Goal: Task Accomplishment & Management: Use online tool/utility

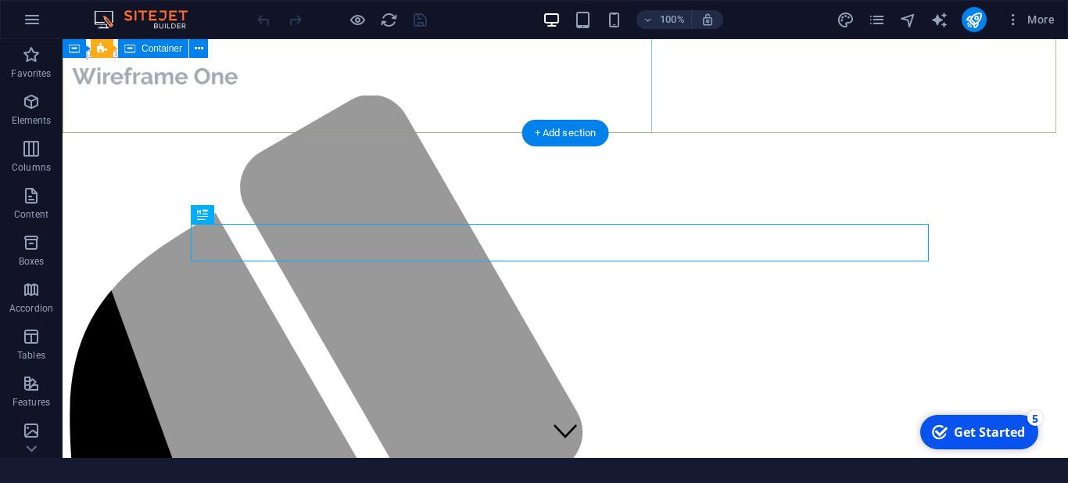
scroll to position [382, 0]
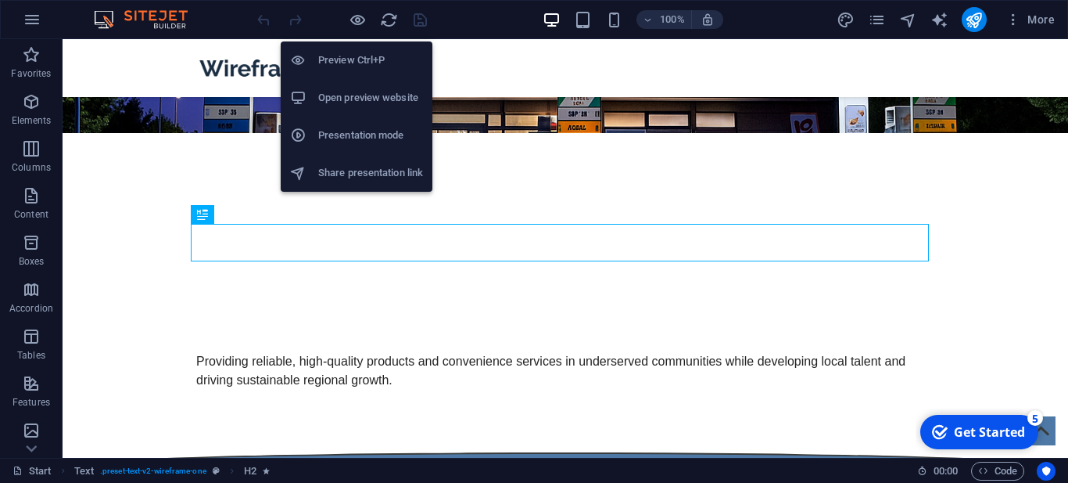
click at [354, 56] on h6 "Preview Ctrl+P" at bounding box center [370, 60] width 105 height 19
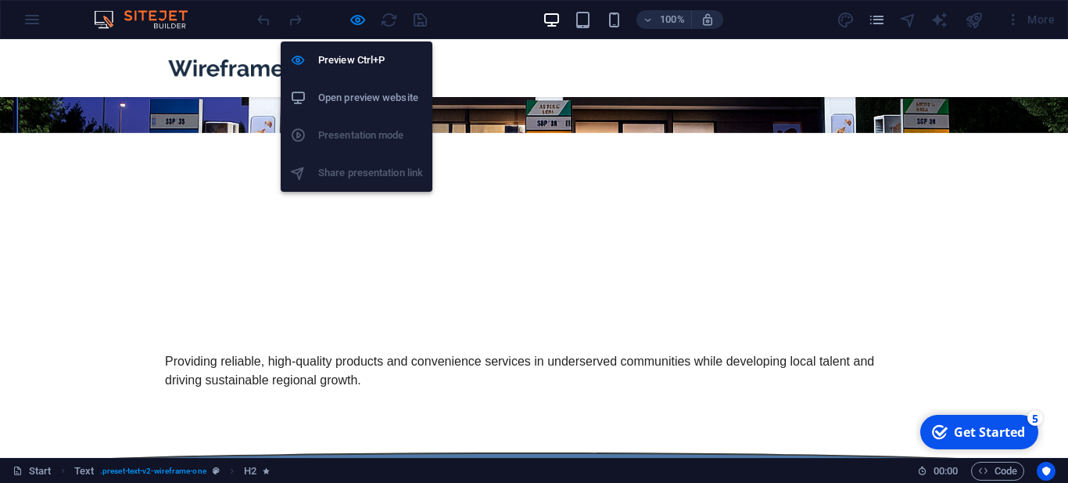
click at [354, 104] on h6 "Open preview website" at bounding box center [370, 97] width 105 height 19
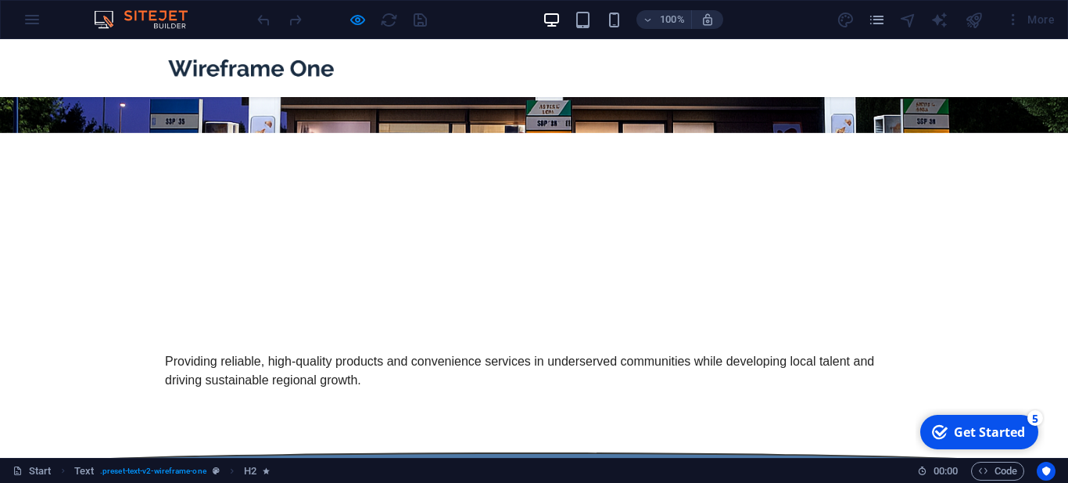
click at [844, 23] on div "More" at bounding box center [949, 19] width 224 height 25
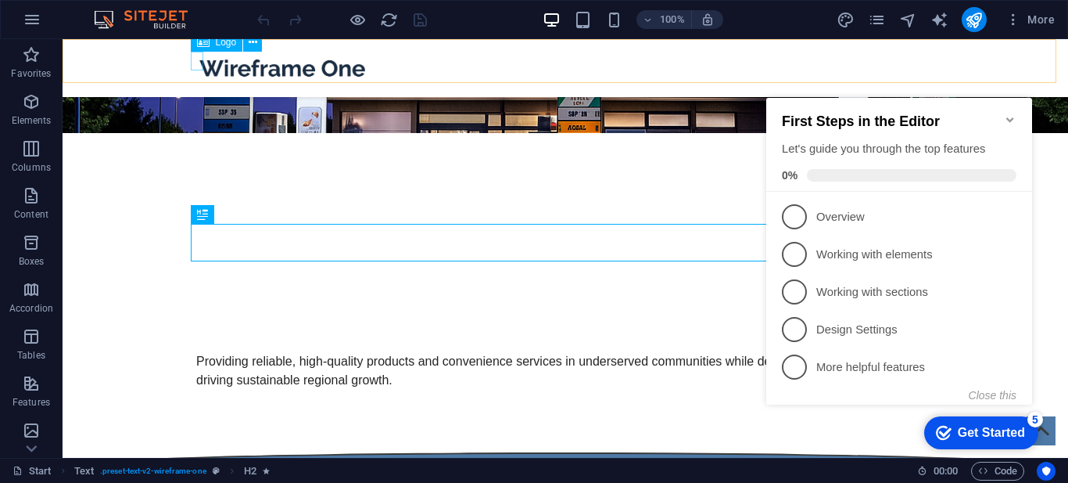
click at [201, 64] on div at bounding box center [565, 68] width 738 height 33
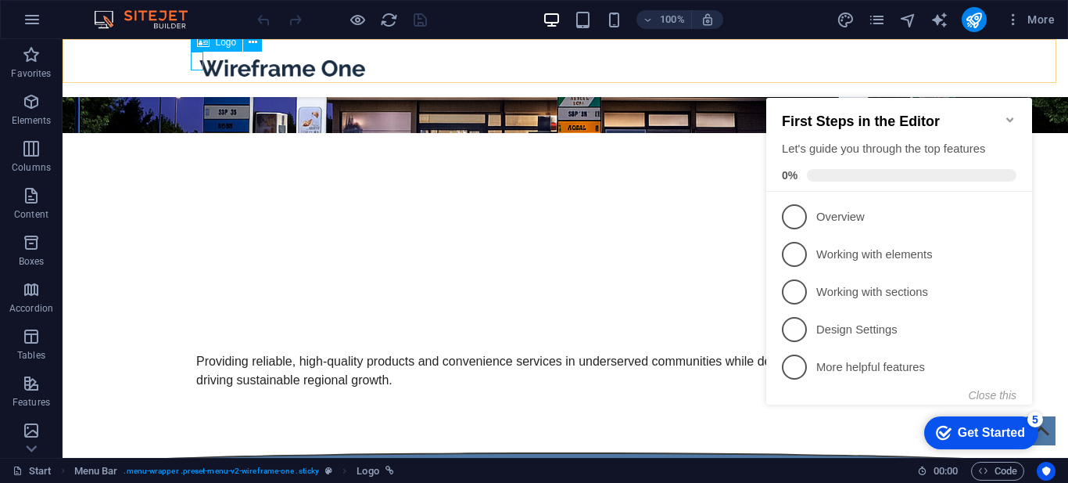
click at [196, 65] on div at bounding box center [565, 68] width 738 height 33
click at [256, 43] on icon at bounding box center [253, 42] width 9 height 16
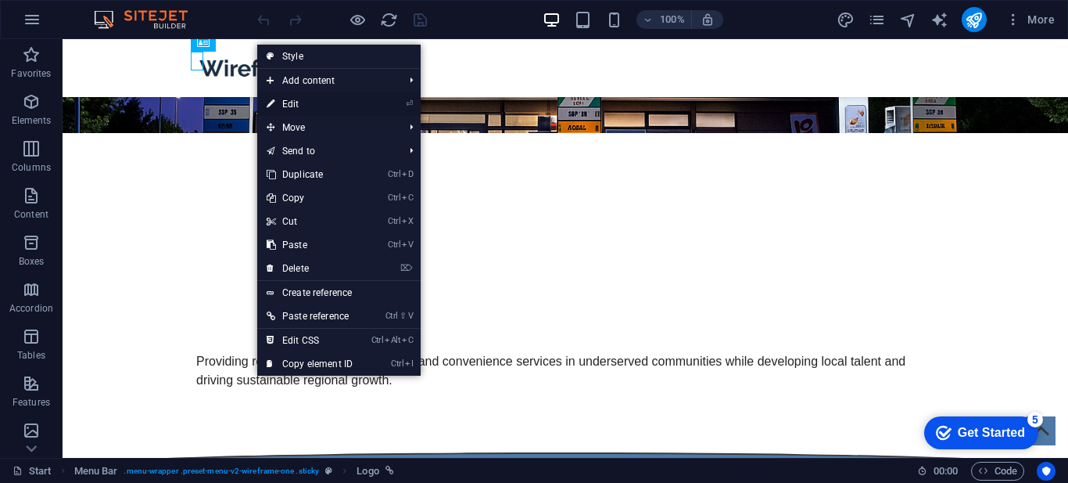
click at [288, 99] on link "⏎ Edit" at bounding box center [309, 103] width 105 height 23
select select "px"
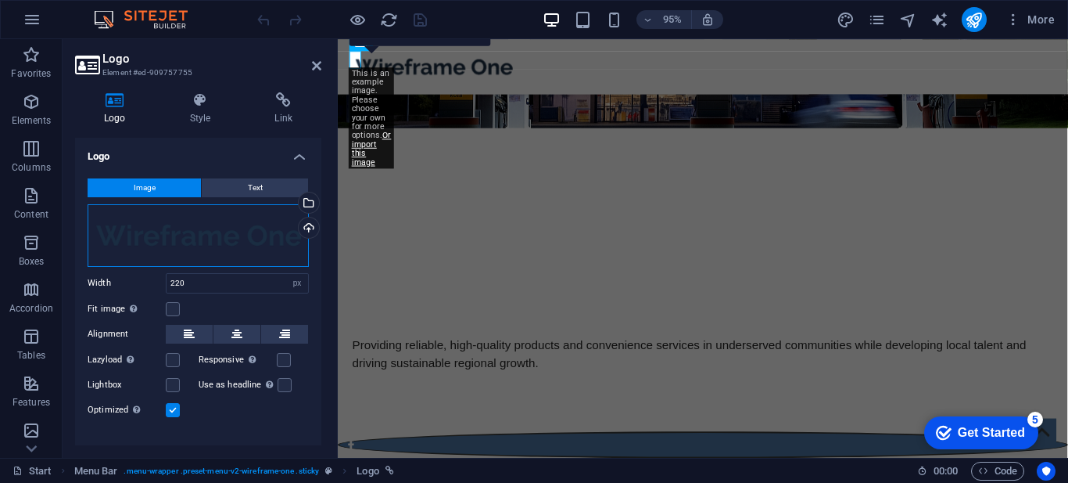
click at [178, 224] on div "Drag files here, click to choose files or select files from Files or our free s…" at bounding box center [198, 235] width 221 height 63
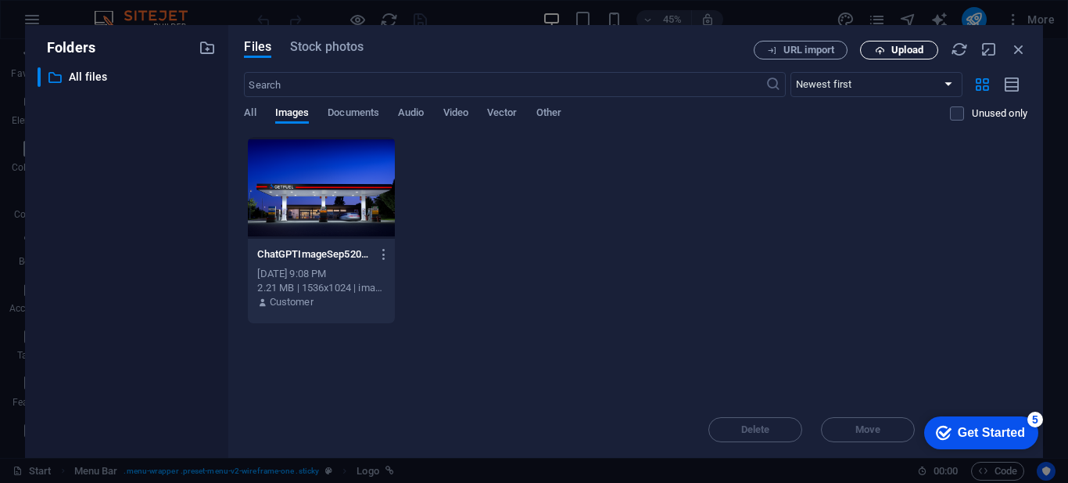
click at [895, 51] on span "Upload" at bounding box center [908, 49] width 32 height 9
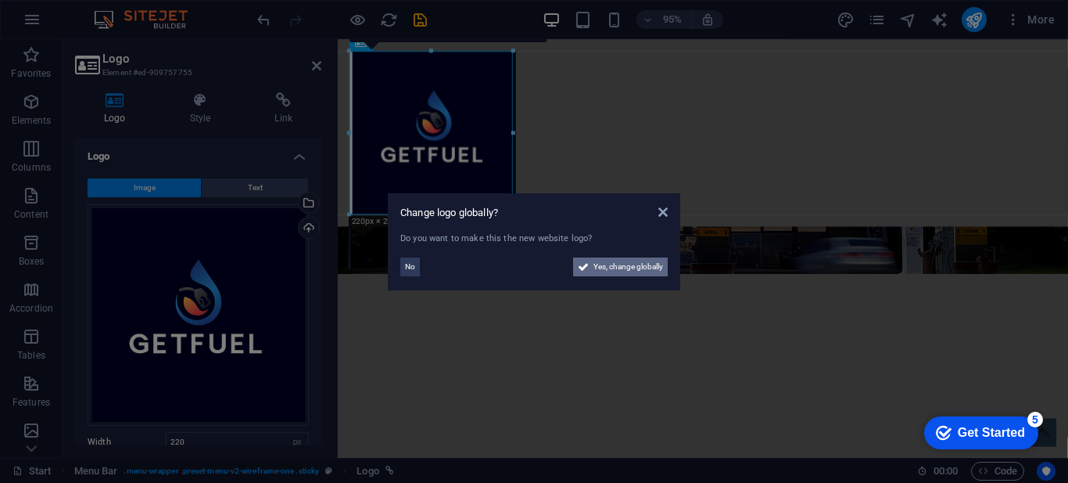
click at [594, 265] on span "Yes, change globally" at bounding box center [629, 266] width 70 height 19
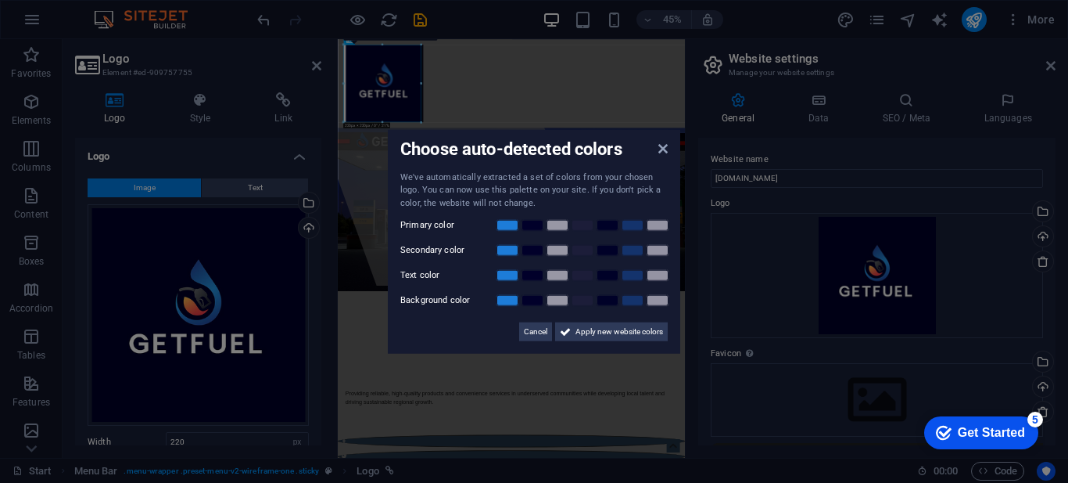
drag, startPoint x: 1055, startPoint y: 287, endPoint x: 1054, endPoint y: 319, distance: 32.1
click at [1054, 319] on aside "Choose auto-detected colors We've automatically extracted a set of colors from …" at bounding box center [534, 241] width 1068 height 483
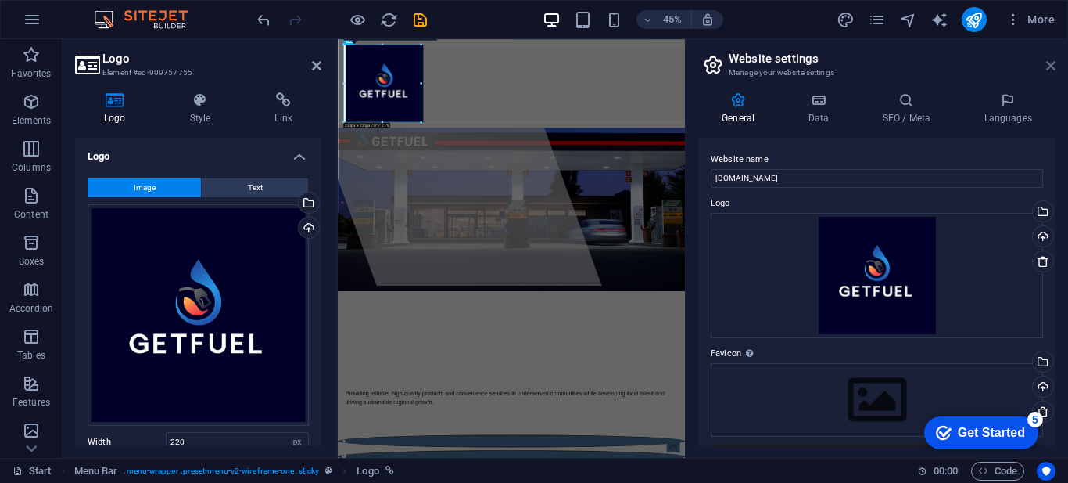
click at [1055, 63] on icon at bounding box center [1051, 65] width 9 height 13
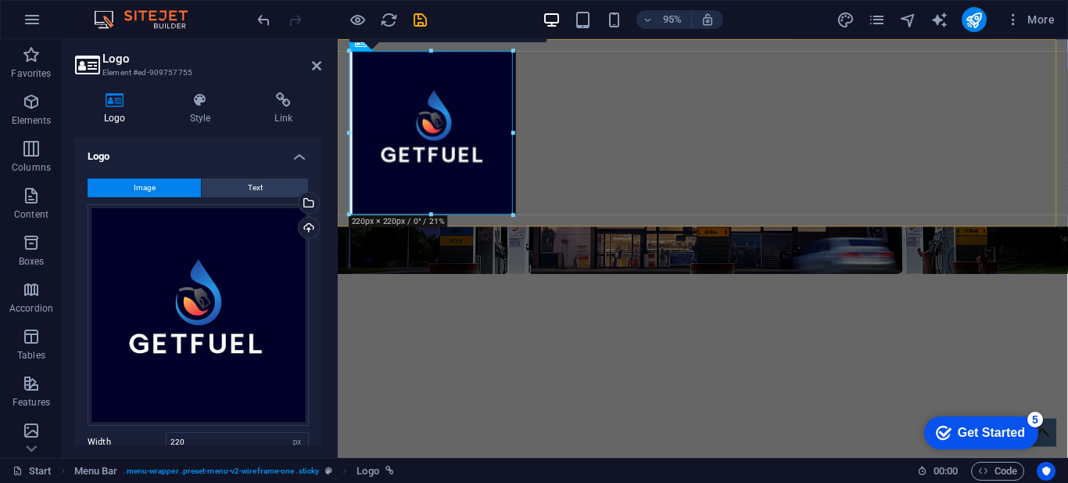
click at [779, 110] on div at bounding box center [722, 137] width 769 height 197
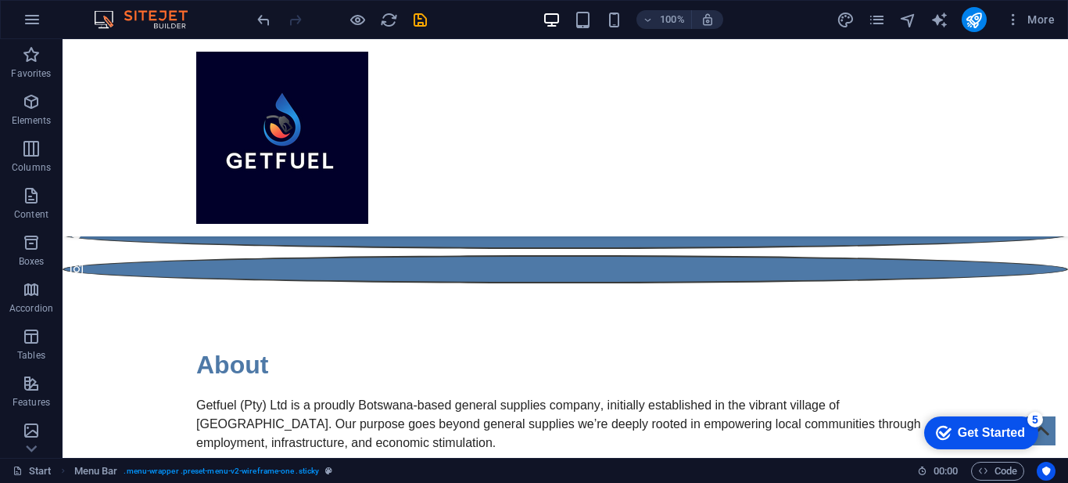
scroll to position [810, 0]
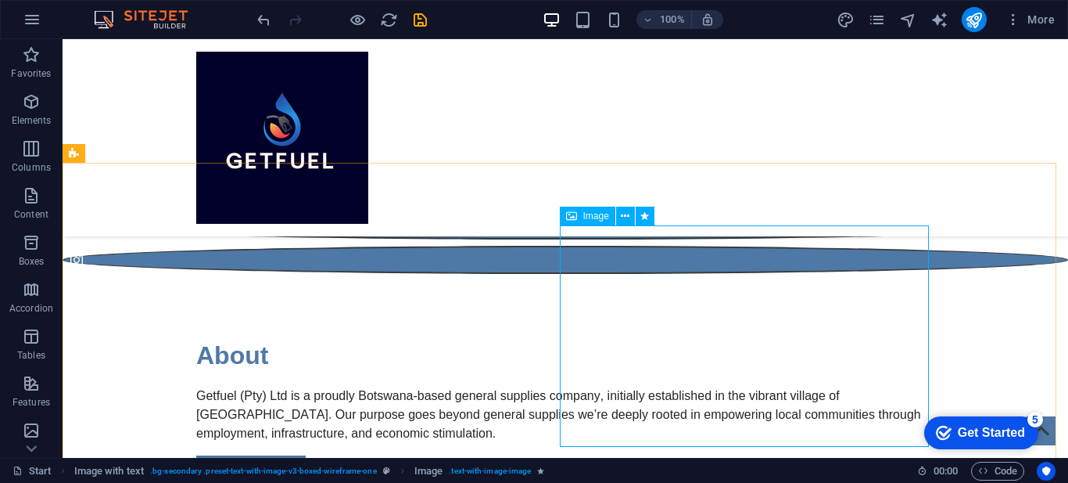
click at [587, 219] on span "Image" at bounding box center [596, 215] width 26 height 9
click at [626, 217] on icon at bounding box center [625, 216] width 9 height 16
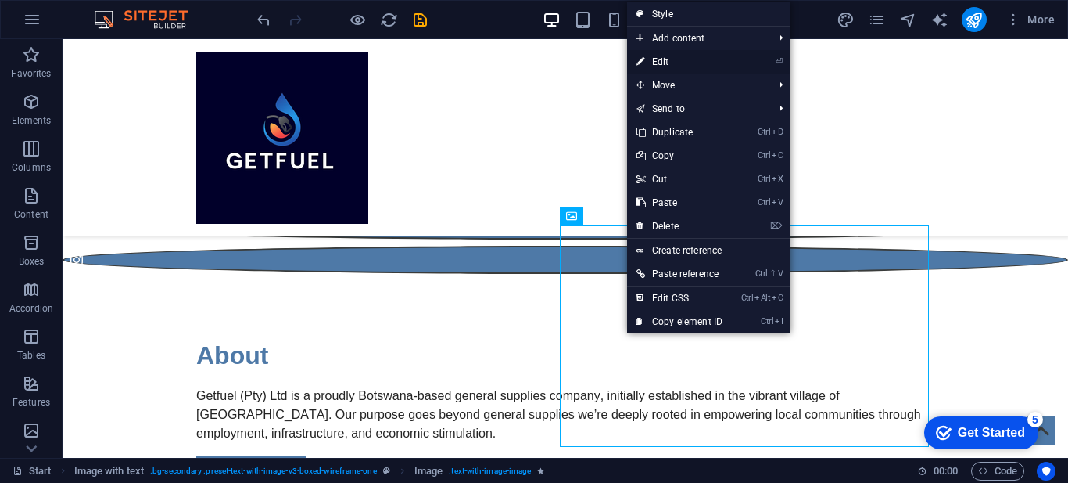
click at [666, 54] on link "⏎ Edit" at bounding box center [679, 61] width 105 height 23
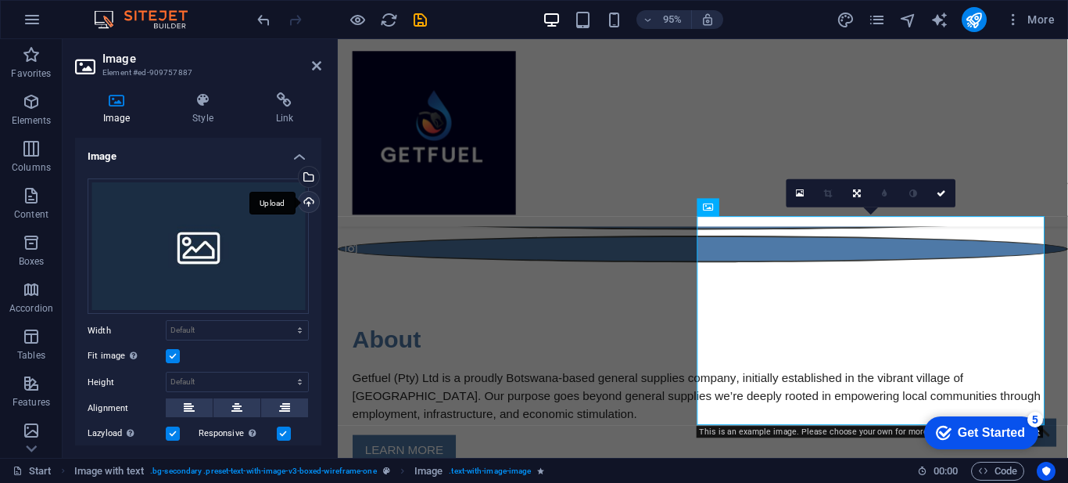
click at [305, 197] on div "Upload" at bounding box center [307, 203] width 23 height 23
click at [166, 210] on div "Drag files here, click to choose files or select files from Files or our free s…" at bounding box center [198, 246] width 221 height 136
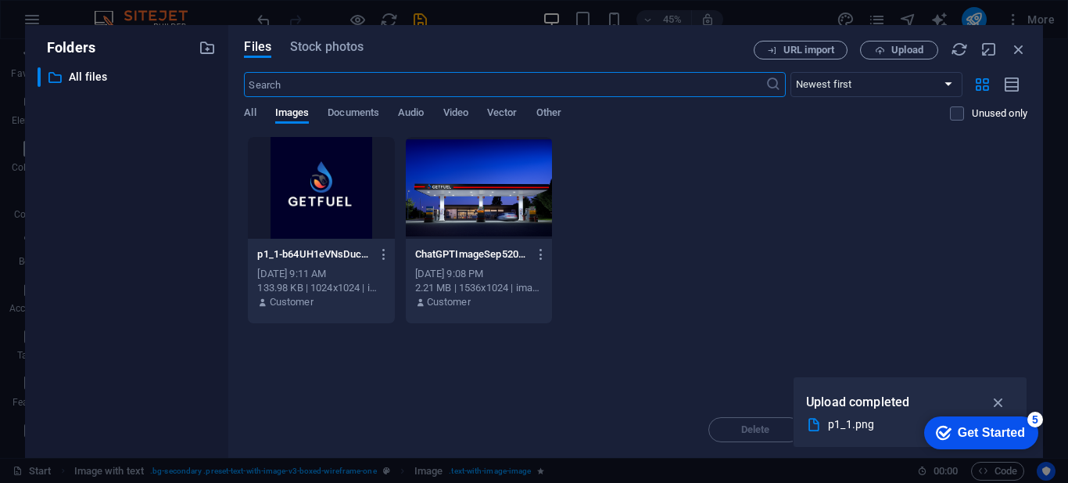
scroll to position [1123, 0]
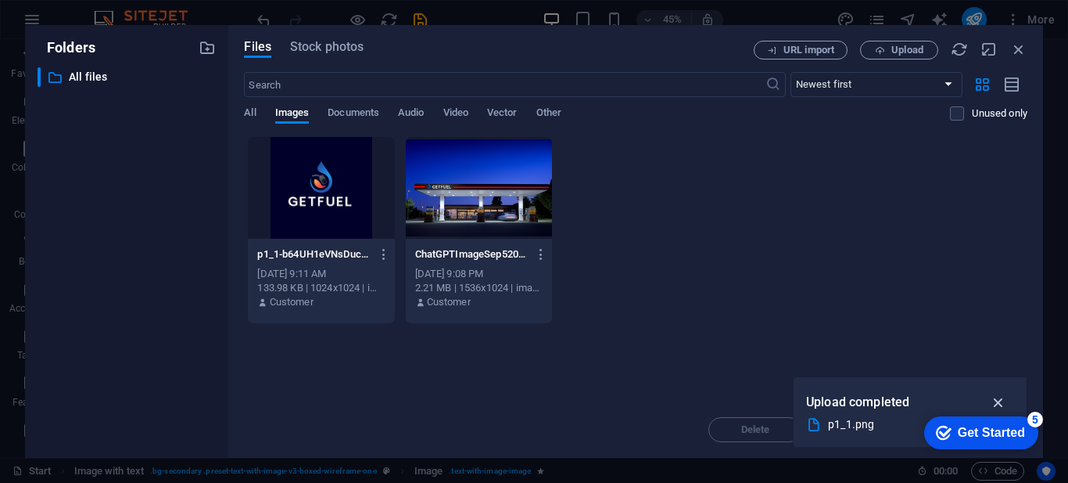
click at [1000, 399] on icon "button" at bounding box center [999, 401] width 18 height 17
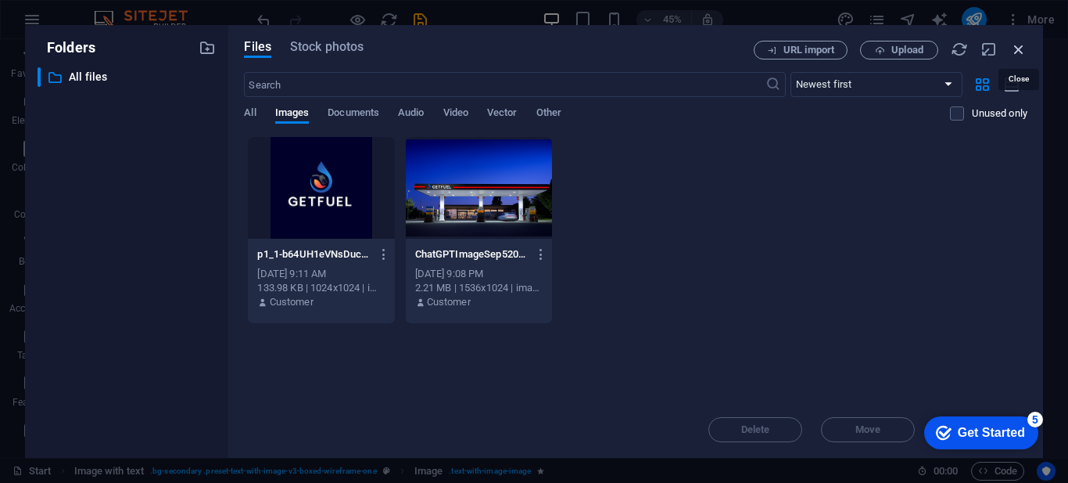
click at [1020, 48] on icon "button" at bounding box center [1019, 49] width 17 height 17
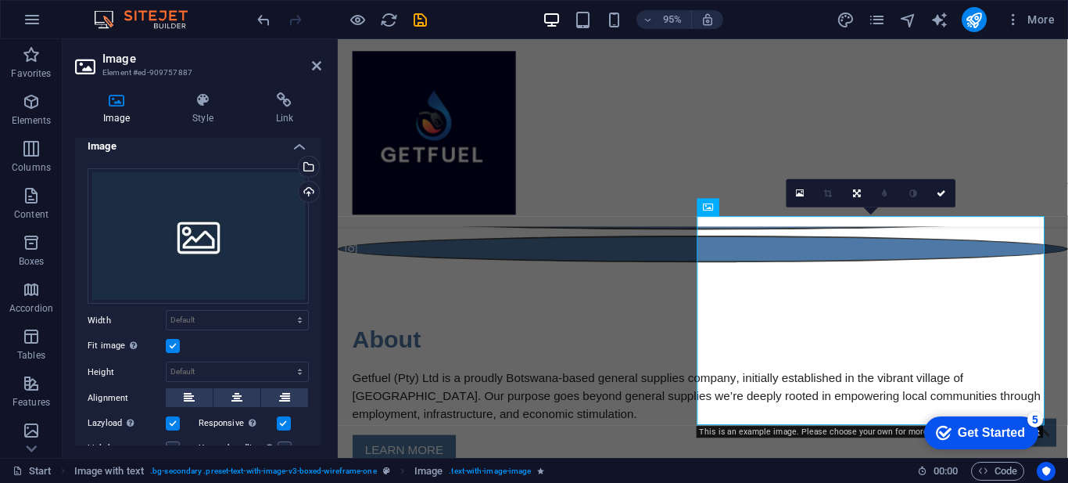
scroll to position [0, 0]
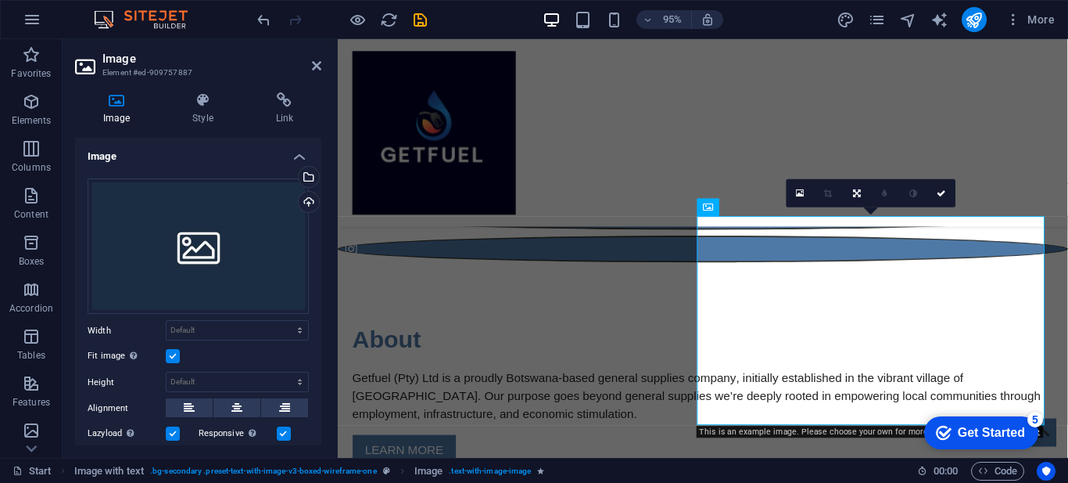
drag, startPoint x: 318, startPoint y: 257, endPoint x: -1, endPoint y: 203, distance: 323.7
drag, startPoint x: 218, startPoint y: 263, endPoint x: 253, endPoint y: 175, distance: 94.1
click at [253, 175] on div "Drag files here, click to choose files or select files from Files or our free s…" at bounding box center [198, 375] width 246 height 419
drag, startPoint x: 251, startPoint y: 210, endPoint x: 232, endPoint y: 211, distance: 19.6
click at [232, 211] on div "Drag files here, click to choose files or select files from Files or our free s…" at bounding box center [198, 246] width 221 height 136
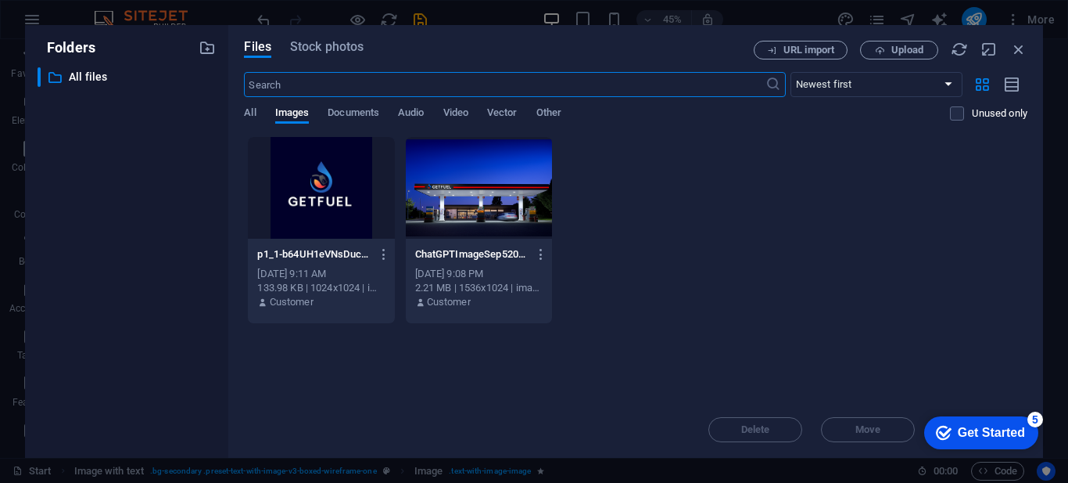
scroll to position [1123, 0]
click at [1021, 46] on icon "button" at bounding box center [1019, 49] width 17 height 17
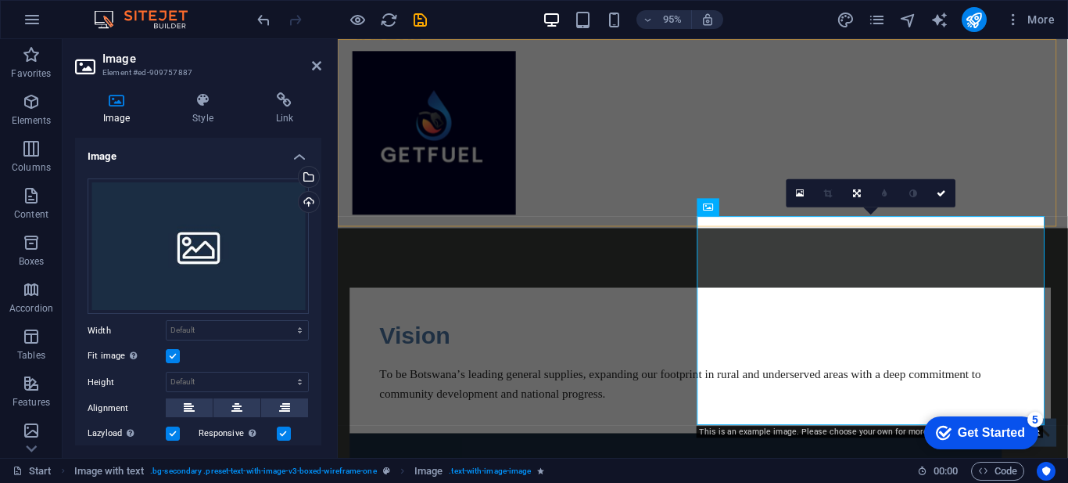
scroll to position [810, 0]
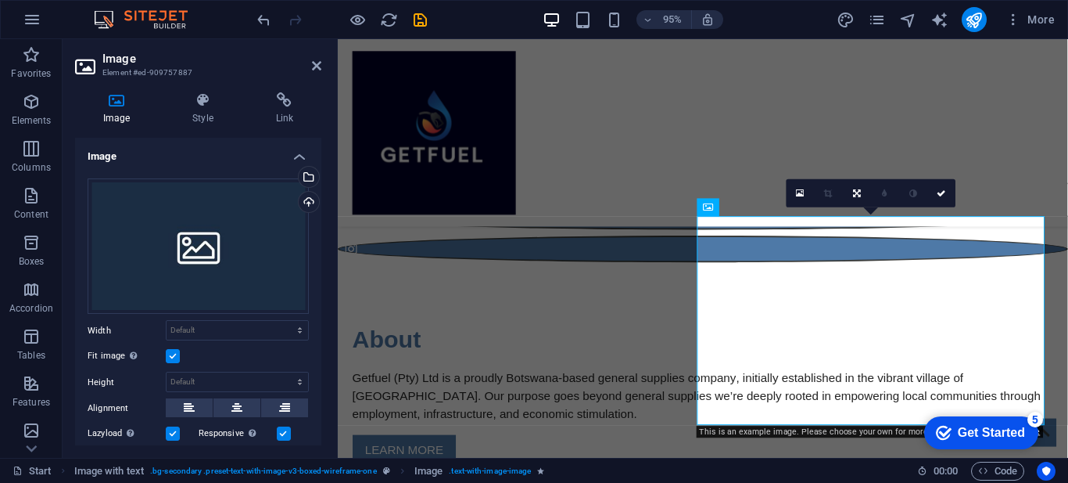
click at [116, 107] on icon at bounding box center [116, 100] width 83 height 16
click at [763, 210] on icon at bounding box center [760, 207] width 8 height 16
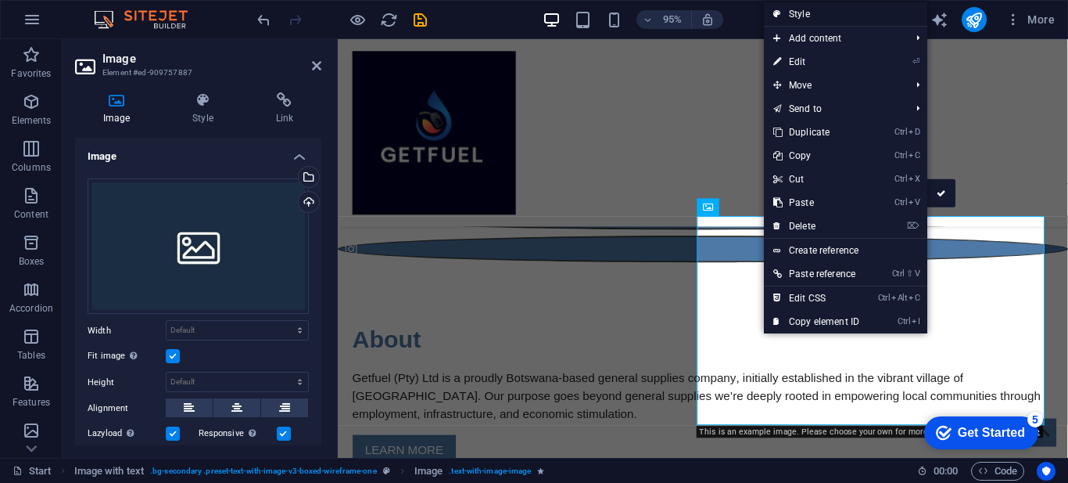
click at [798, 13] on link "Style" at bounding box center [845, 13] width 163 height 23
select select "rem"
select select "px"
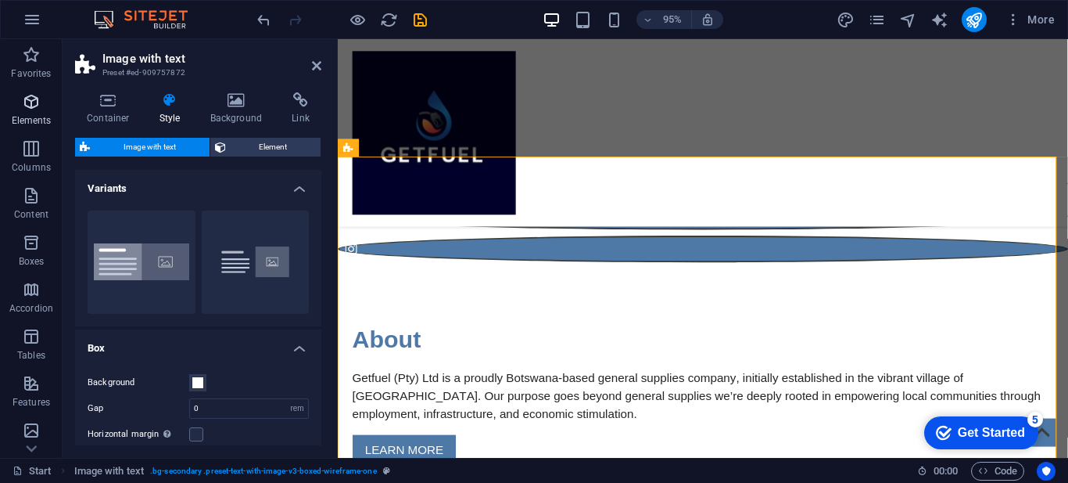
click at [32, 108] on icon "button" at bounding box center [31, 101] width 19 height 19
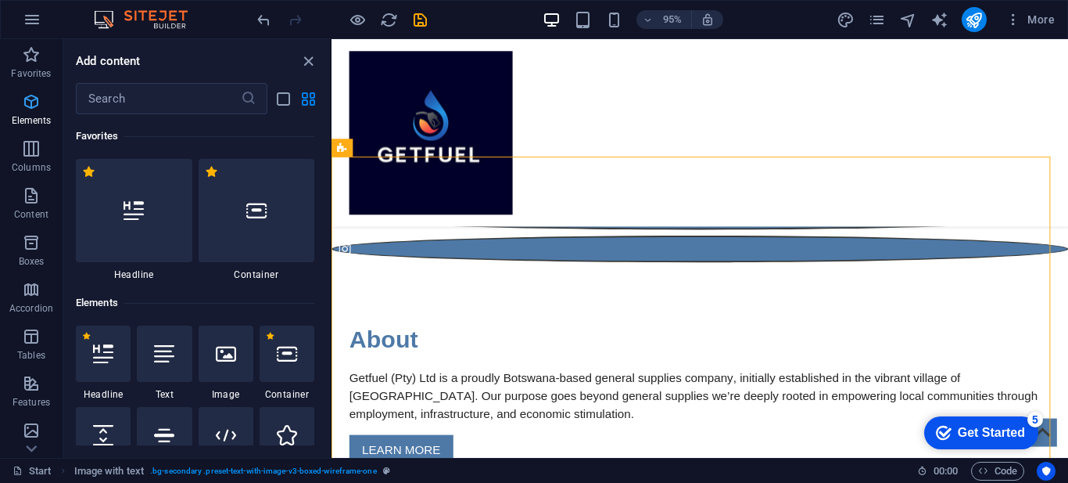
click at [32, 108] on icon "button" at bounding box center [31, 101] width 19 height 19
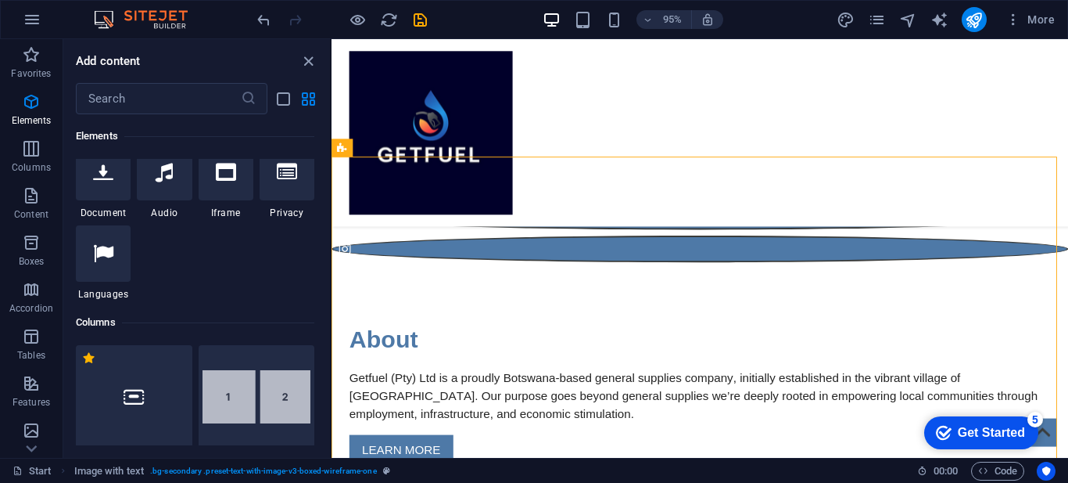
scroll to position [478, 0]
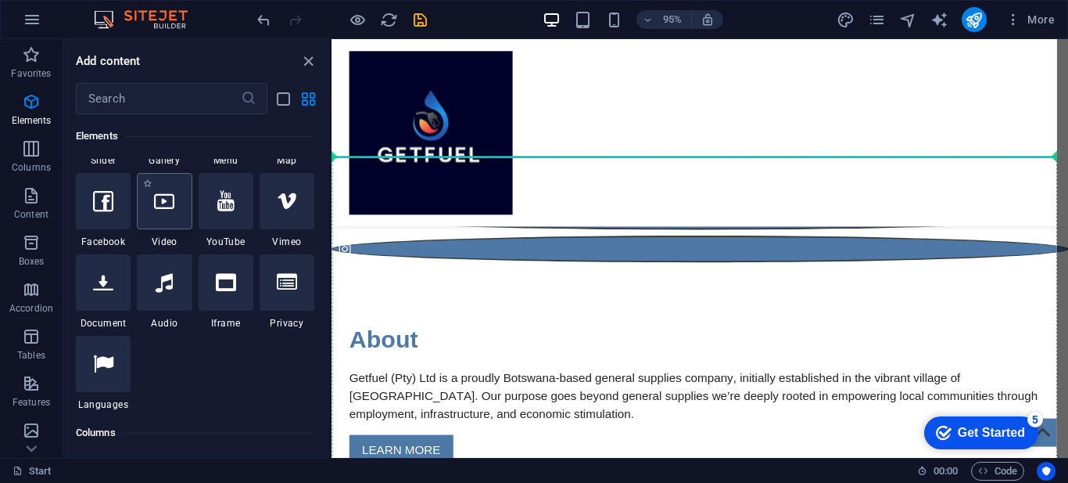
select select "%"
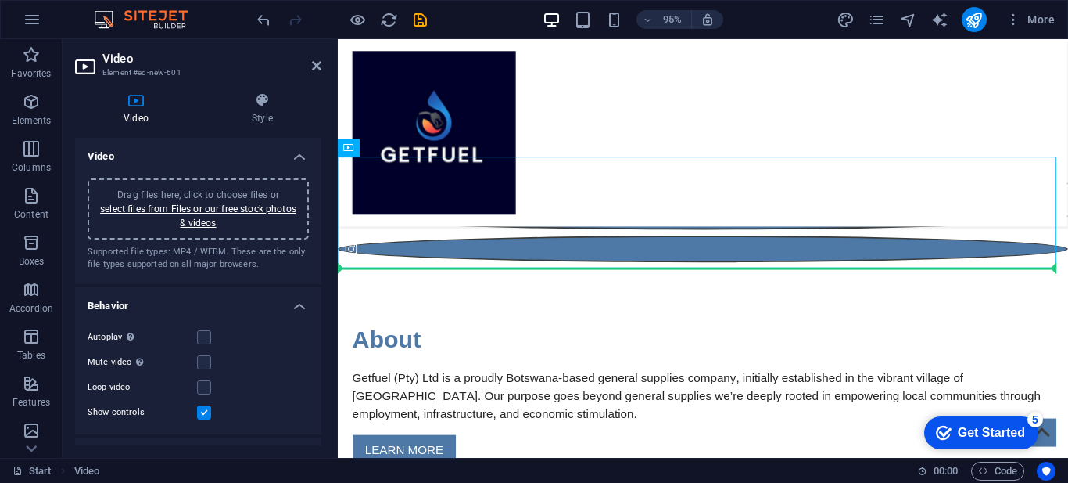
drag, startPoint x: 827, startPoint y: 254, endPoint x: 831, endPoint y: 295, distance: 40.9
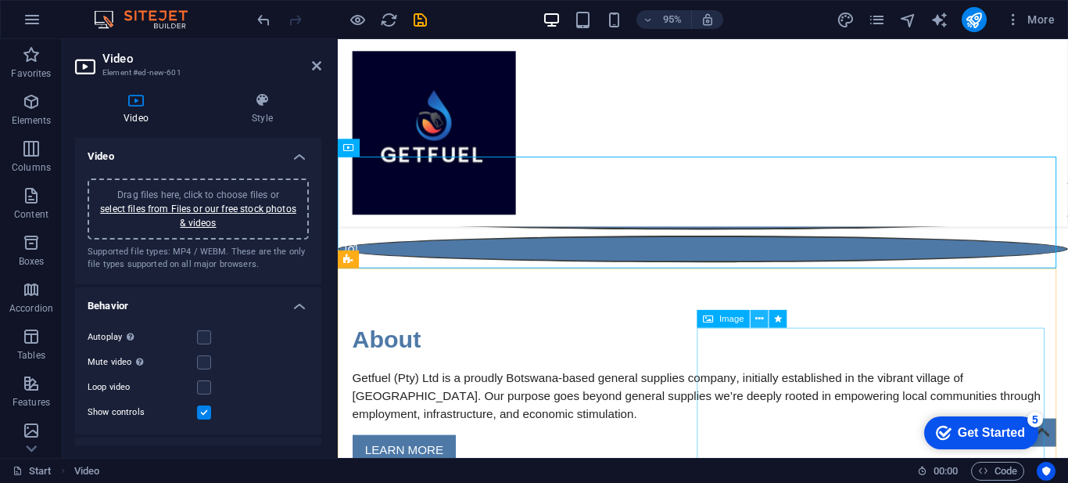
click at [761, 318] on icon at bounding box center [760, 319] width 8 height 16
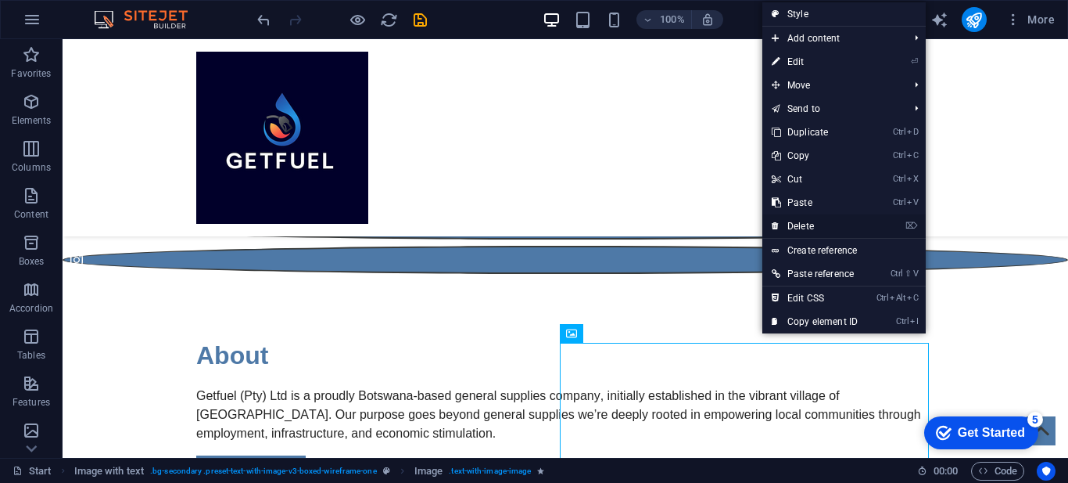
click at [806, 222] on link "⌦ Delete" at bounding box center [815, 225] width 105 height 23
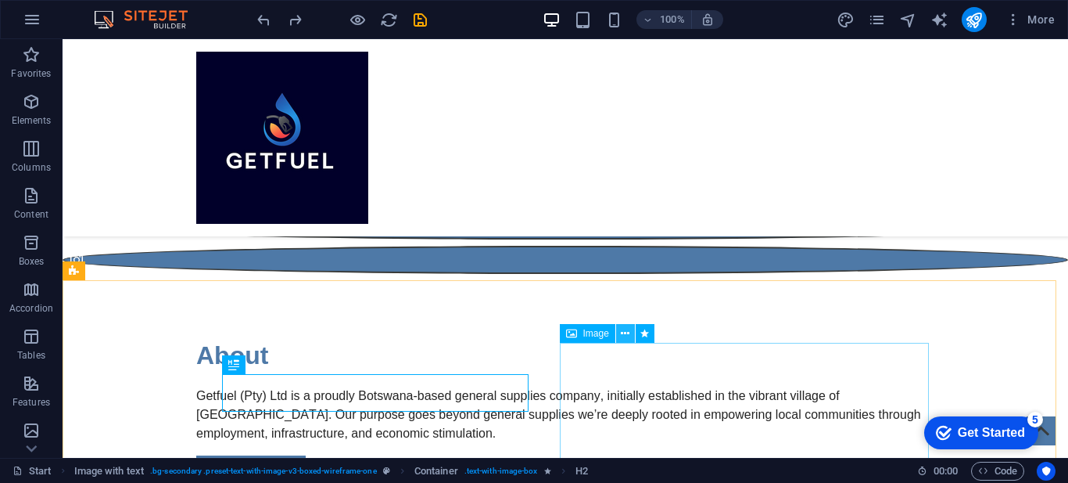
click at [628, 336] on icon at bounding box center [625, 333] width 9 height 16
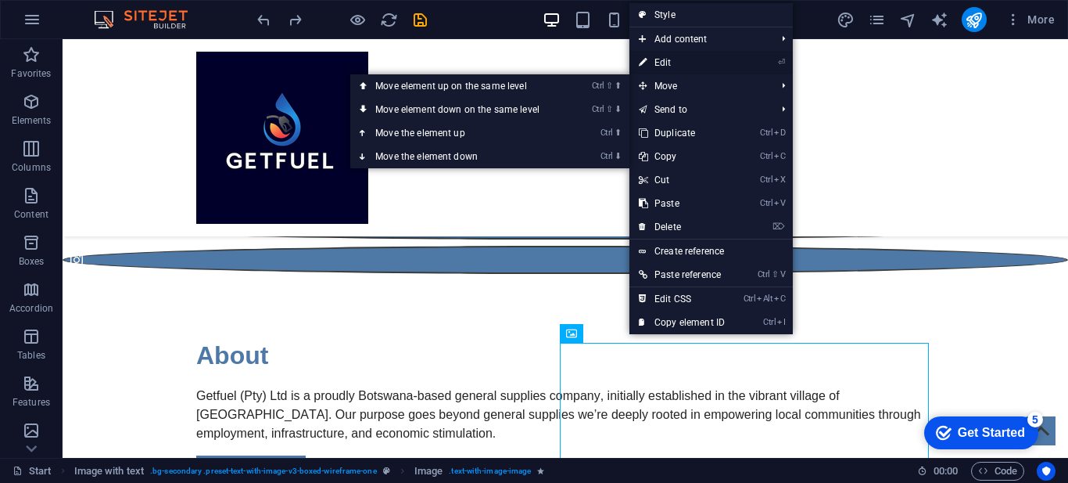
click at [674, 65] on link "⏎ Edit" at bounding box center [682, 62] width 105 height 23
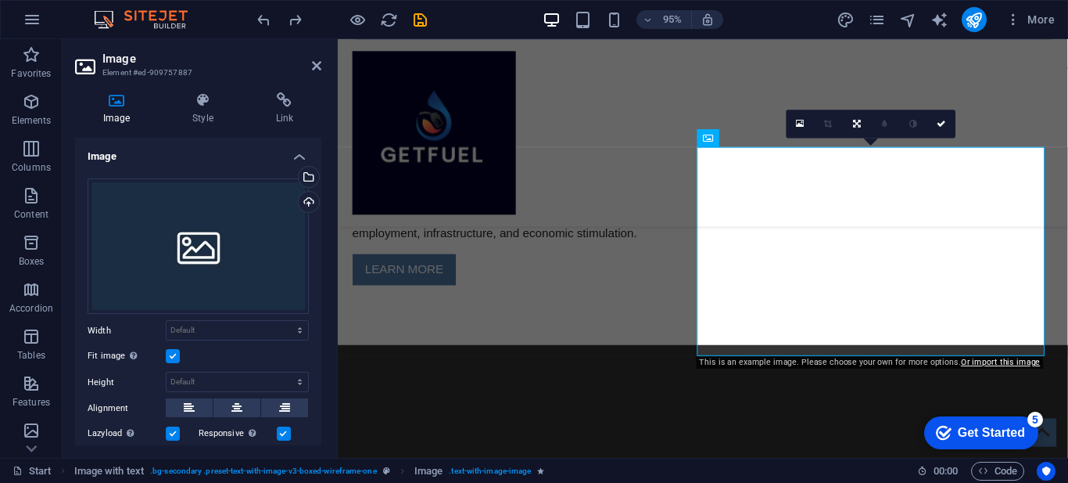
scroll to position [982, 0]
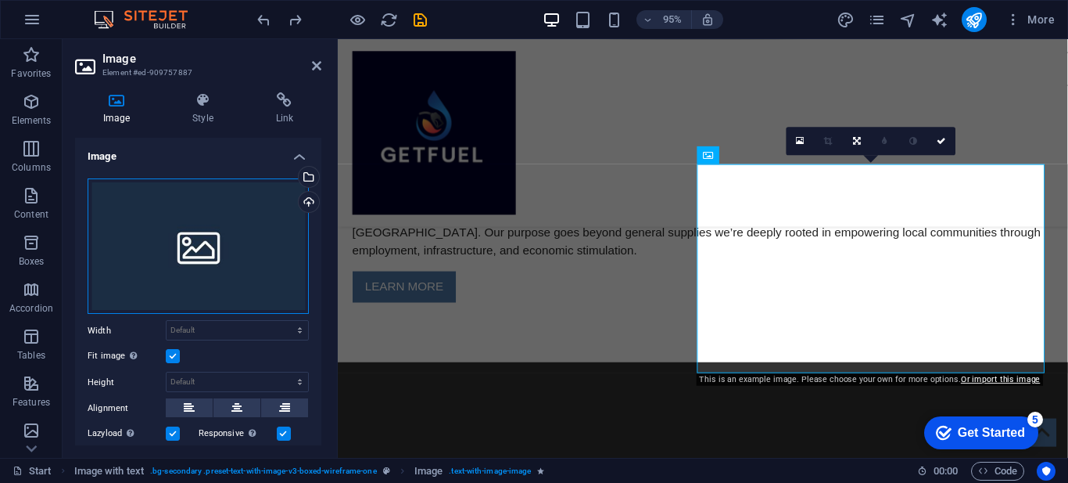
drag, startPoint x: 155, startPoint y: 259, endPoint x: 106, endPoint y: 222, distance: 60.9
click at [106, 222] on div "Drag files here, click to choose files or select files from Files or our free s…" at bounding box center [198, 246] width 221 height 136
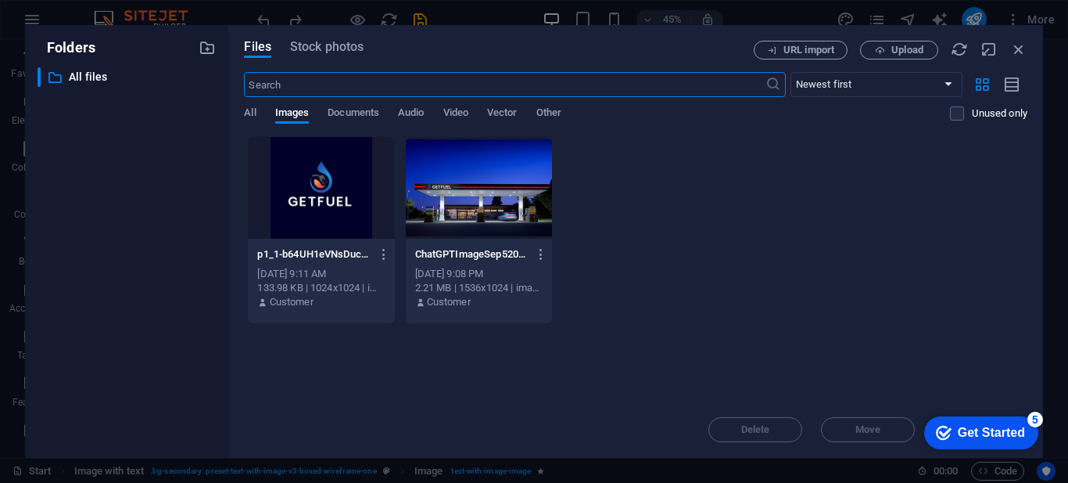
scroll to position [1295, 0]
click at [1022, 47] on icon "button" at bounding box center [1019, 49] width 17 height 17
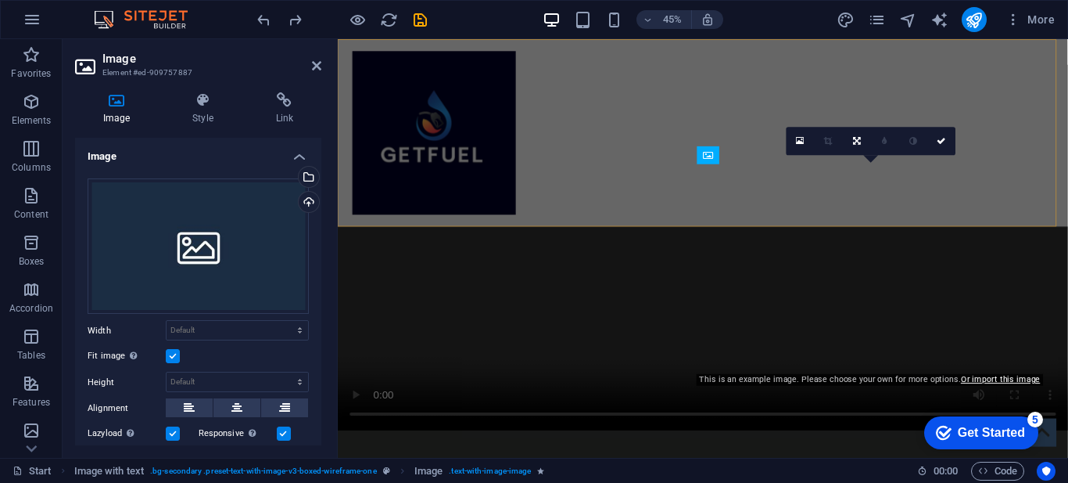
scroll to position [982, 0]
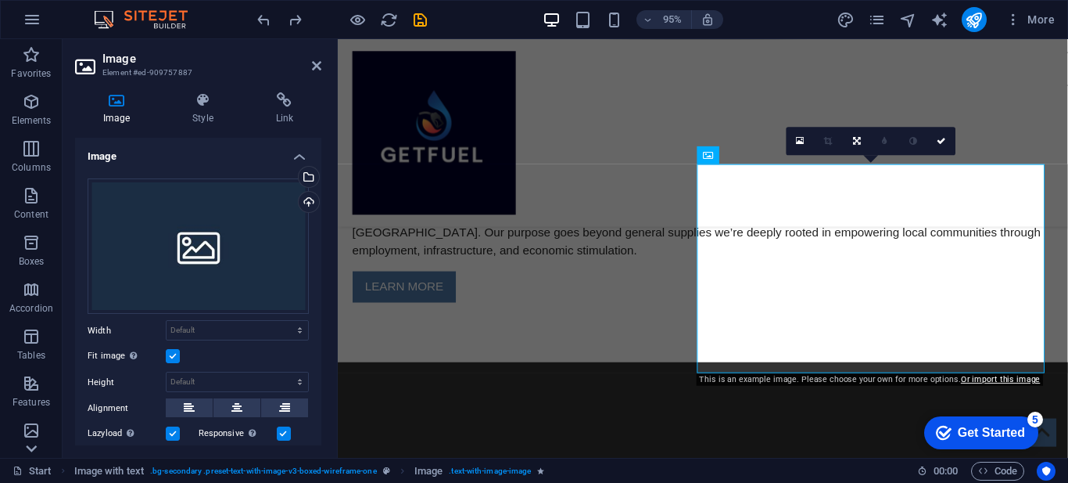
click at [28, 448] on icon at bounding box center [31, 448] width 11 height 7
click at [28, 448] on p "Collections" at bounding box center [31, 445] width 48 height 13
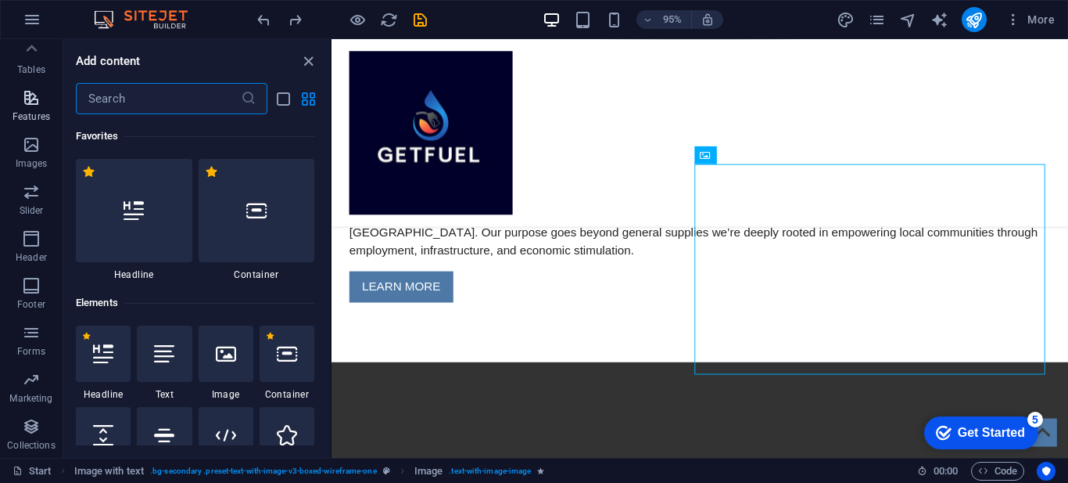
scroll to position [14318, 0]
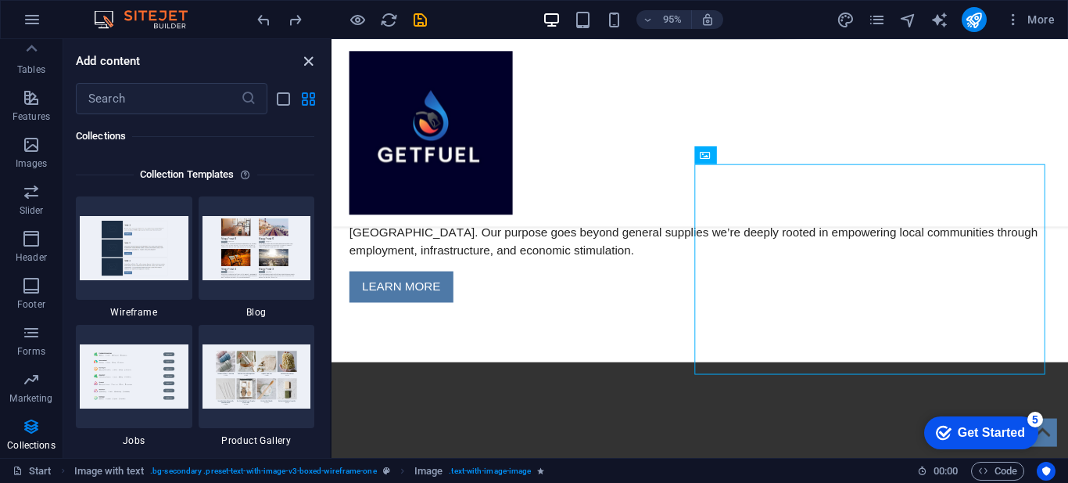
click at [306, 59] on icon "close panel" at bounding box center [309, 61] width 18 height 18
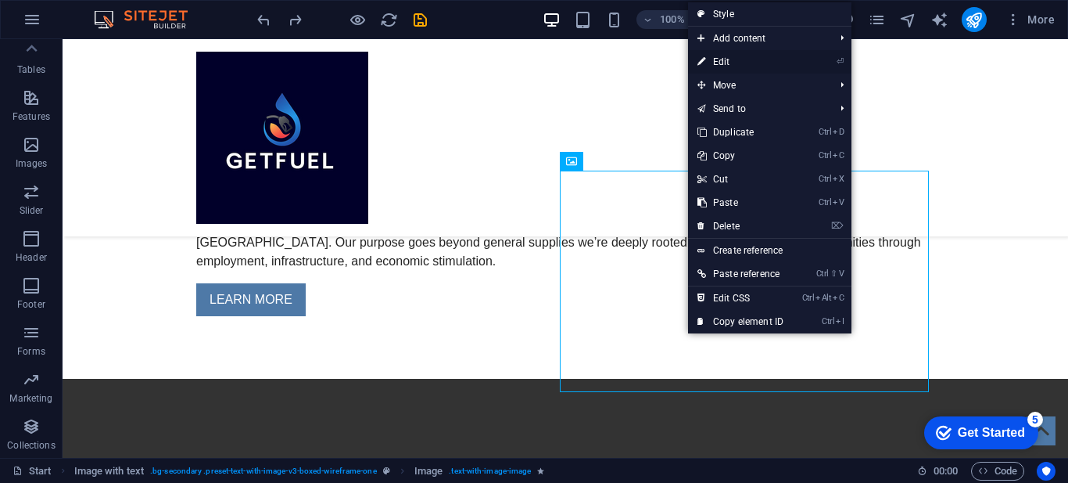
click at [710, 62] on link "⏎ Edit" at bounding box center [740, 61] width 105 height 23
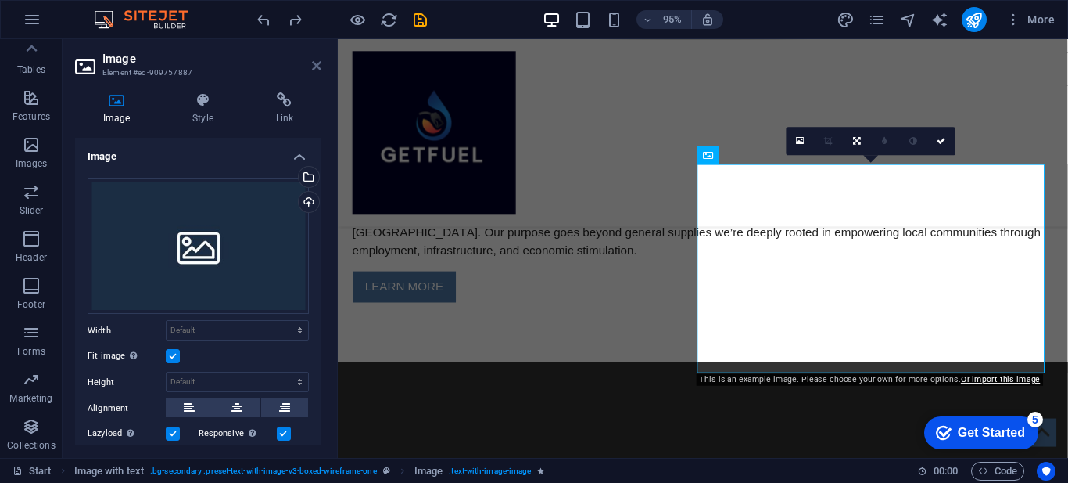
click at [314, 66] on icon at bounding box center [316, 65] width 9 height 13
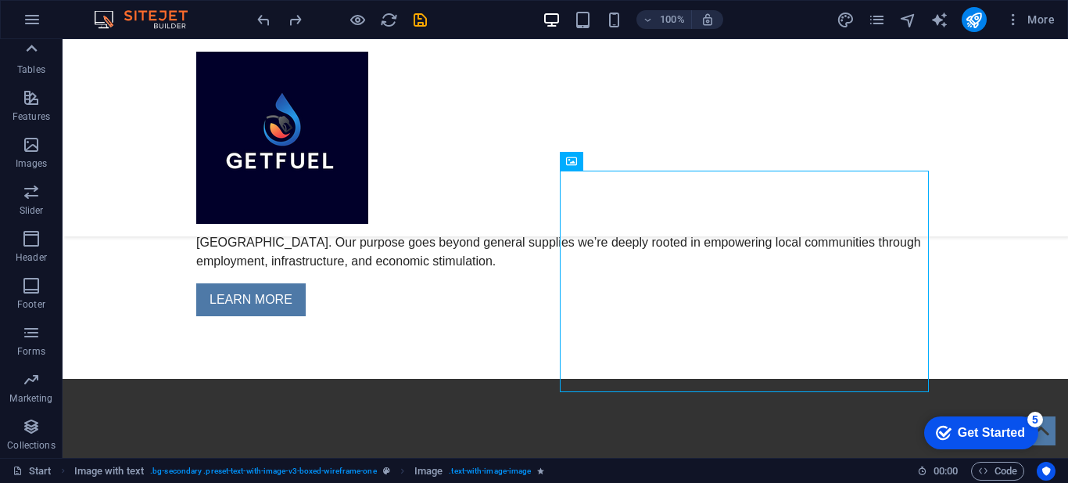
click at [30, 48] on icon at bounding box center [32, 48] width 11 height 7
click at [30, 48] on icon "button" at bounding box center [31, 54] width 19 height 19
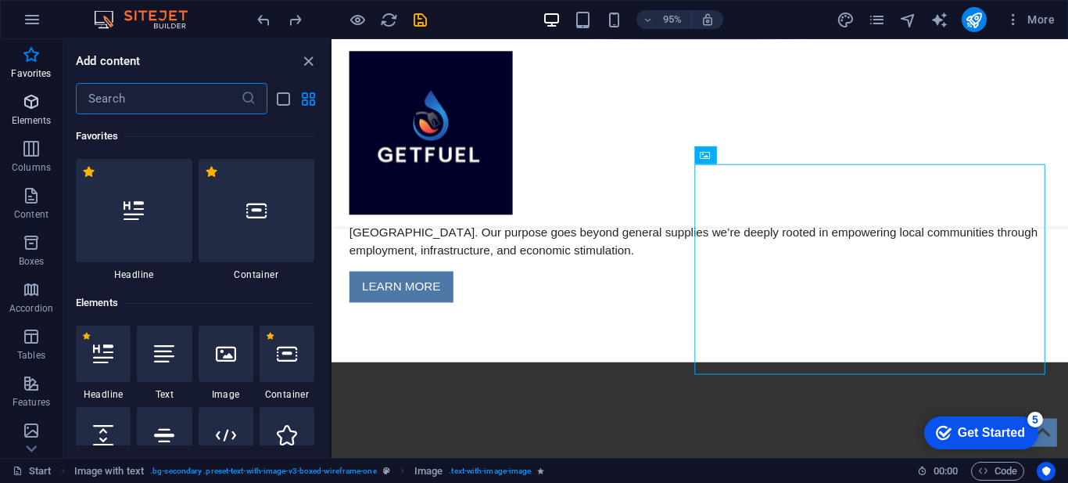
click at [30, 98] on icon "button" at bounding box center [31, 101] width 19 height 19
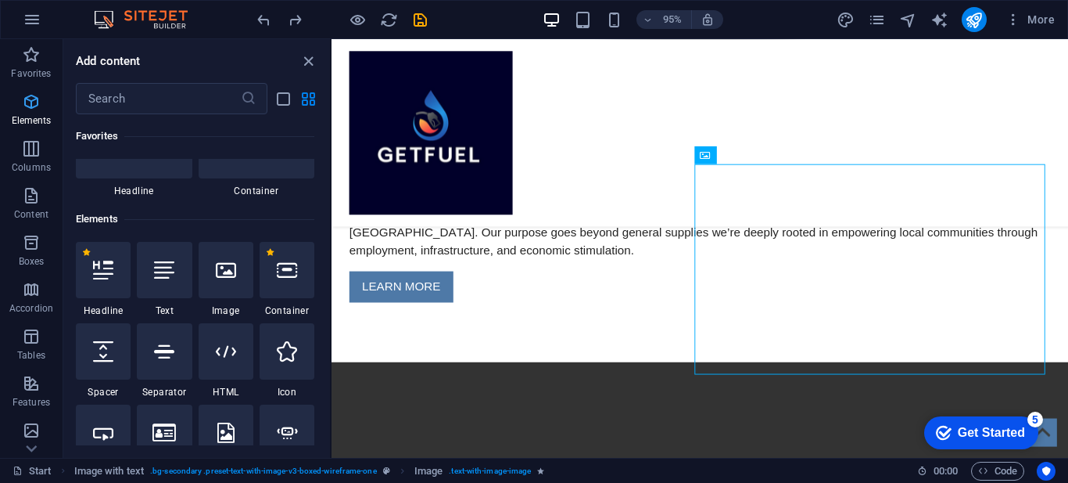
scroll to position [167, 0]
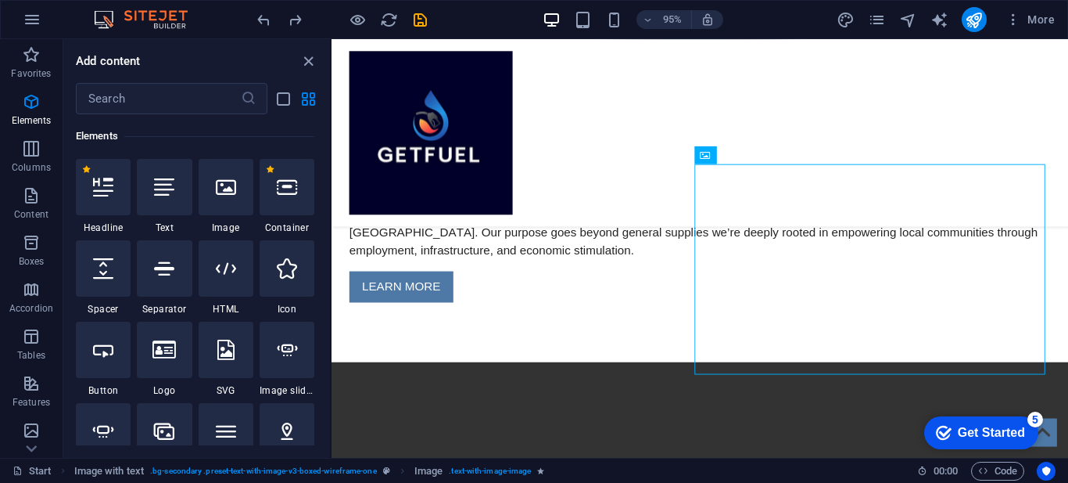
click at [326, 123] on div "Favorites 1 Star Headline 1 Star Container Elements 1 Star Headline 1 Star Text…" at bounding box center [196, 279] width 267 height 331
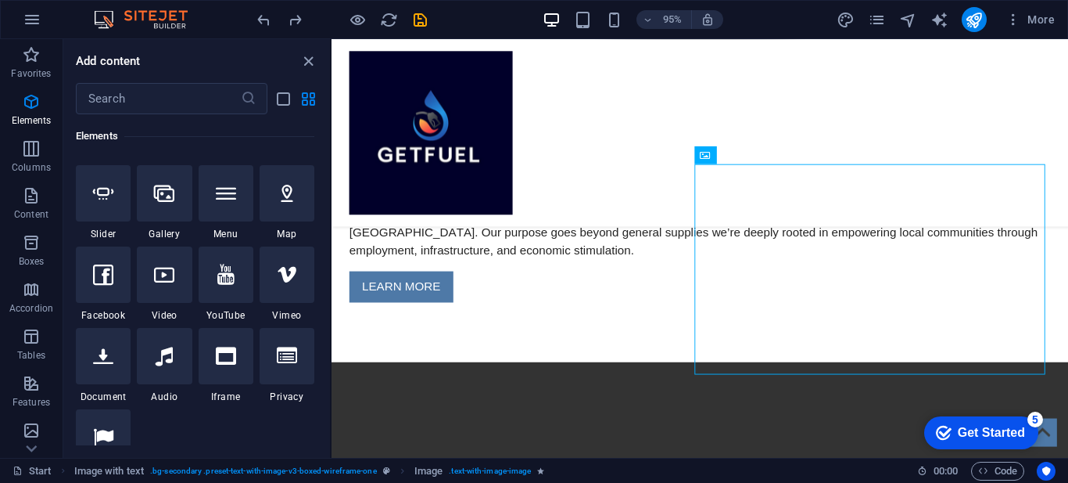
scroll to position [440, 0]
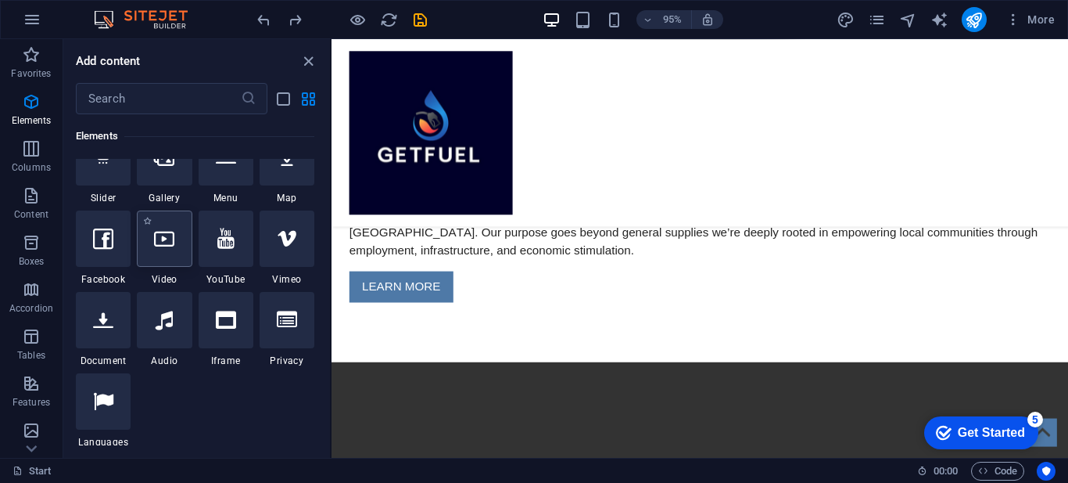
select select "%"
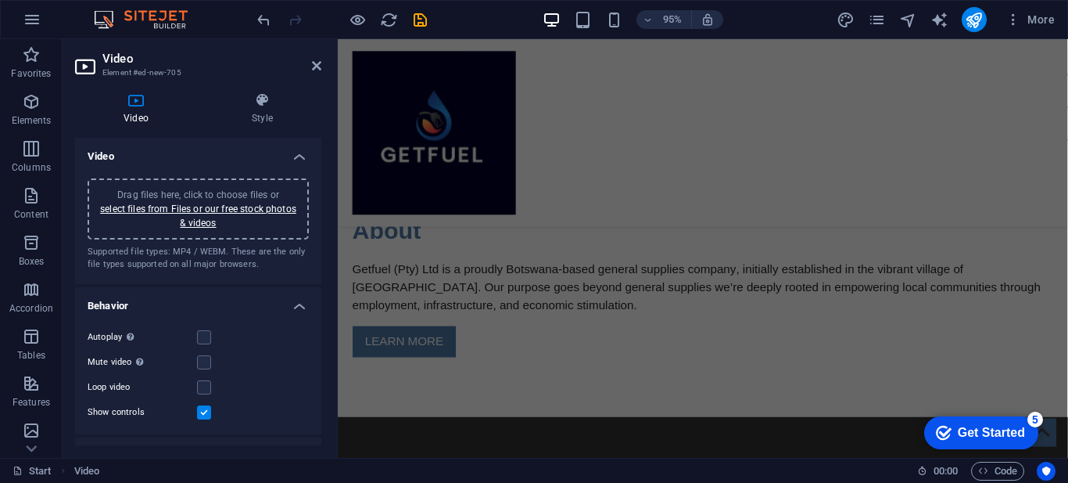
scroll to position [934, 0]
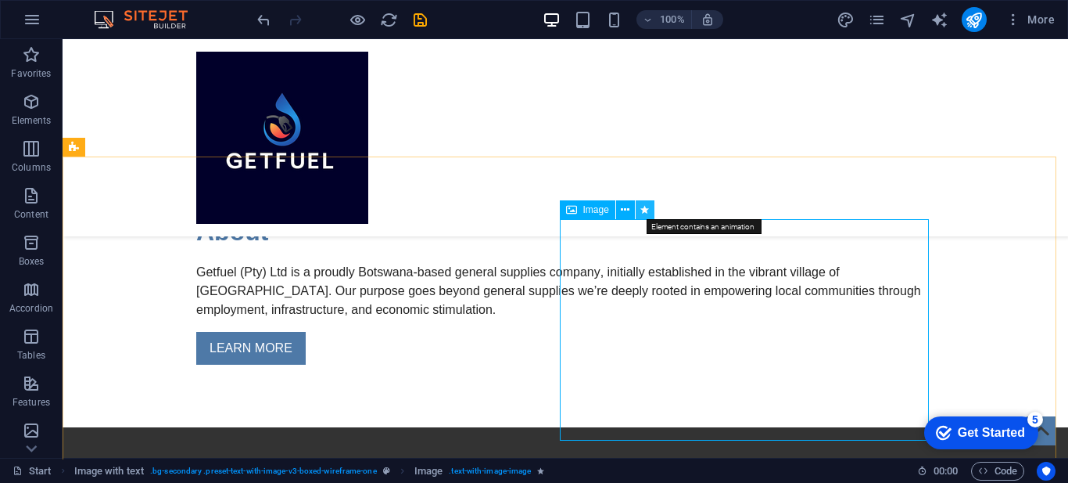
click at [643, 209] on icon at bounding box center [645, 210] width 9 height 16
select select "fade"
select select "s"
select select "scroll"
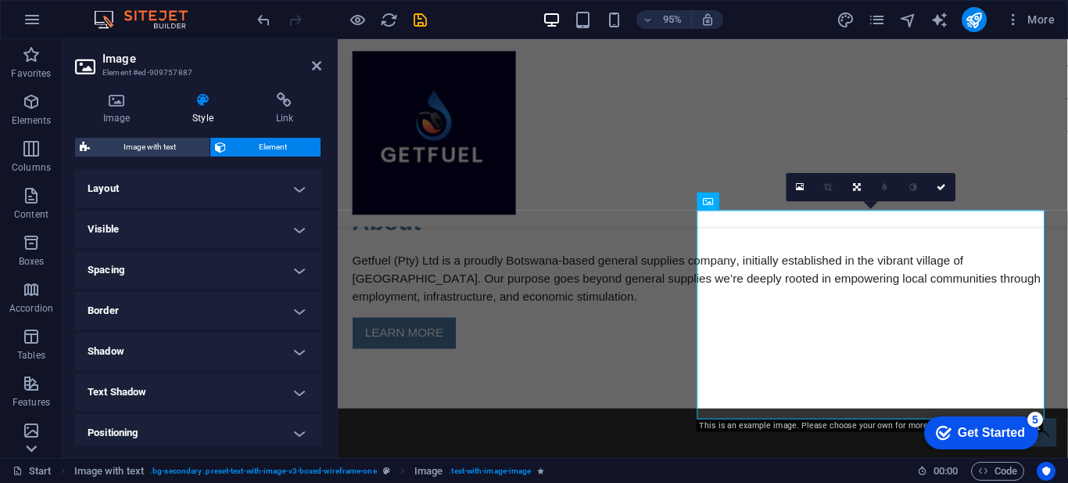
click at [31, 450] on icon at bounding box center [31, 448] width 11 height 7
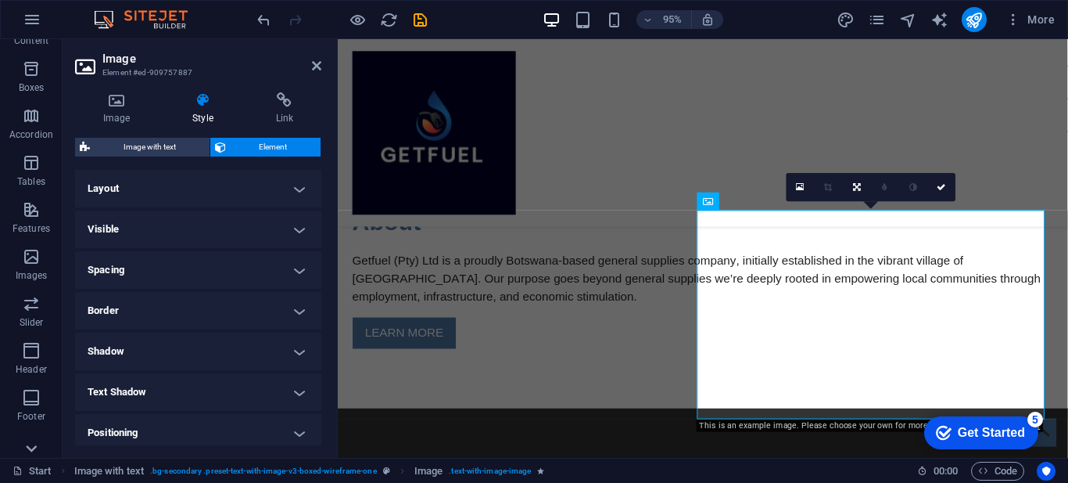
scroll to position [285, 0]
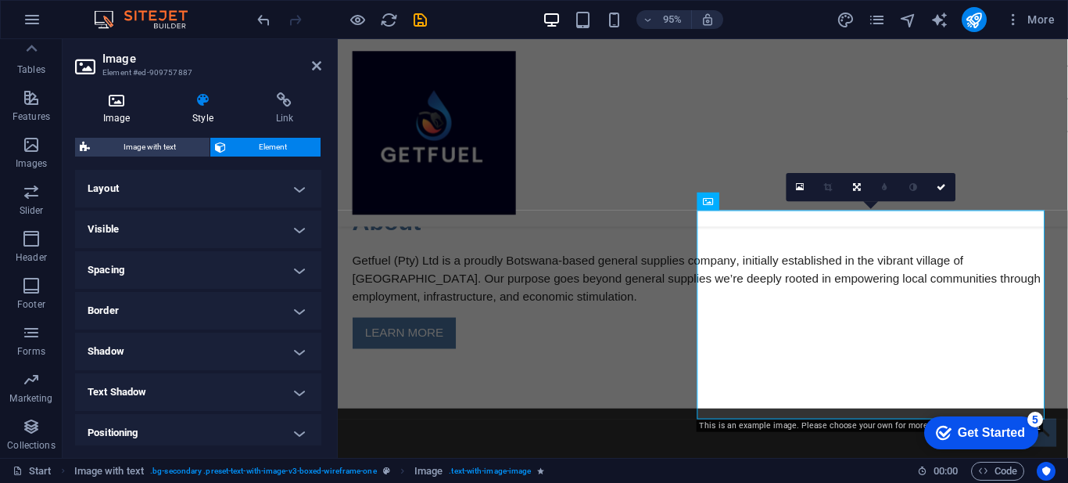
click at [127, 111] on h4 "Image" at bounding box center [119, 108] width 89 height 33
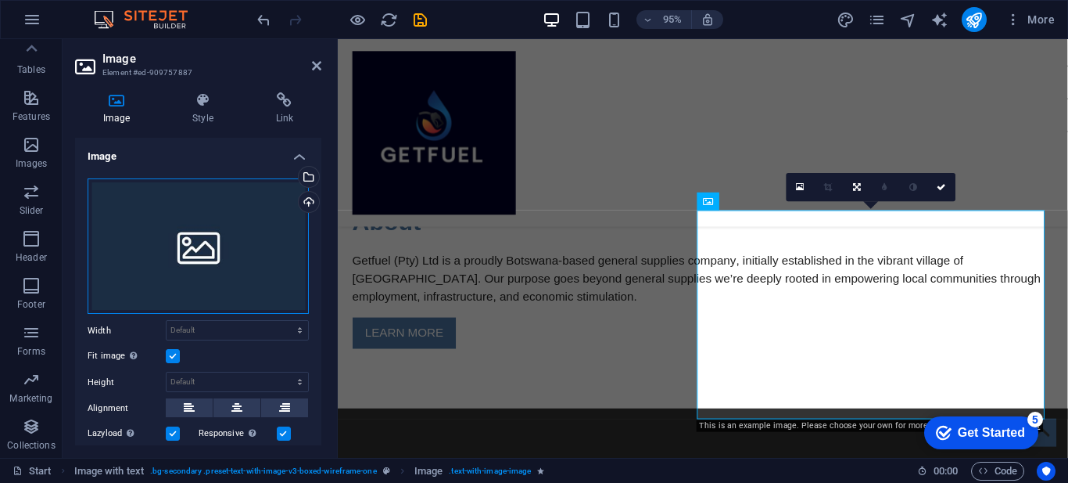
drag, startPoint x: 219, startPoint y: 203, endPoint x: 167, endPoint y: 214, distance: 53.4
click at [167, 214] on div "Drag files here, click to choose files or select files from Files or our free s…" at bounding box center [198, 246] width 221 height 136
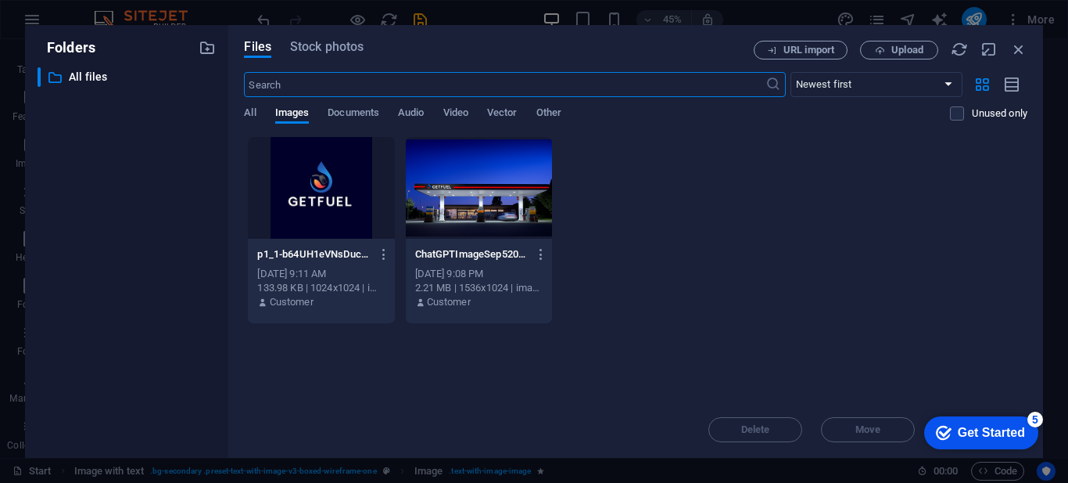
scroll to position [1247, 0]
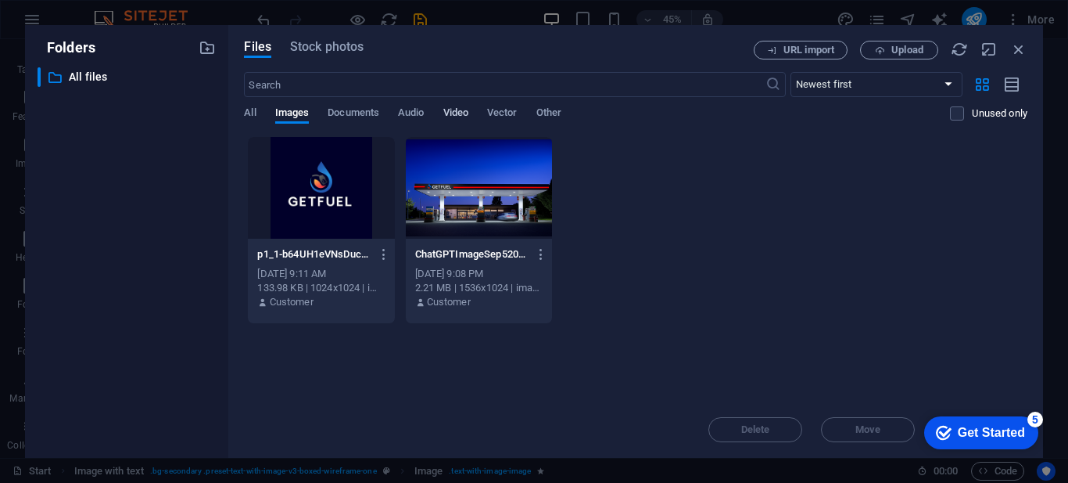
click at [461, 113] on span "Video" at bounding box center [455, 114] width 25 height 22
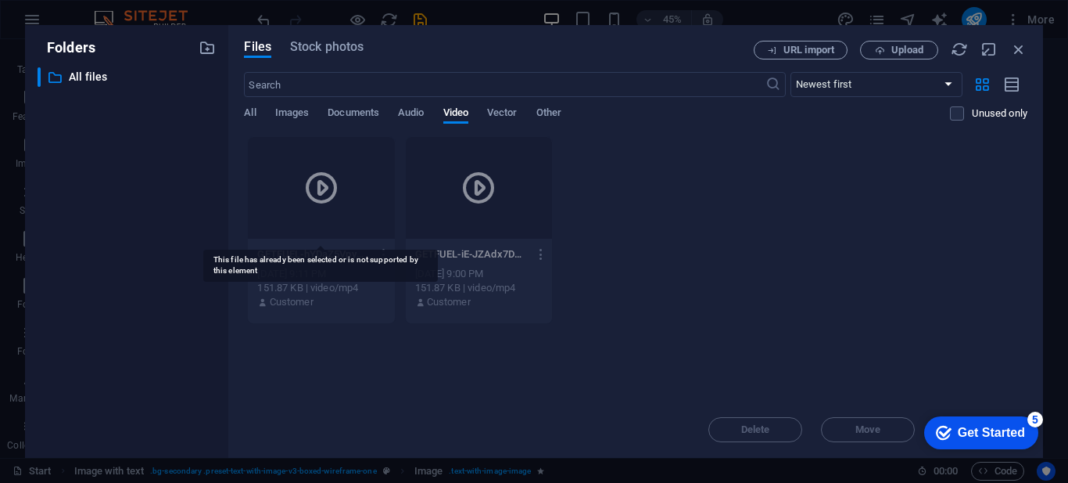
click at [388, 181] on div at bounding box center [321, 188] width 146 height 102
click at [415, 115] on span "Audio" at bounding box center [411, 114] width 26 height 22
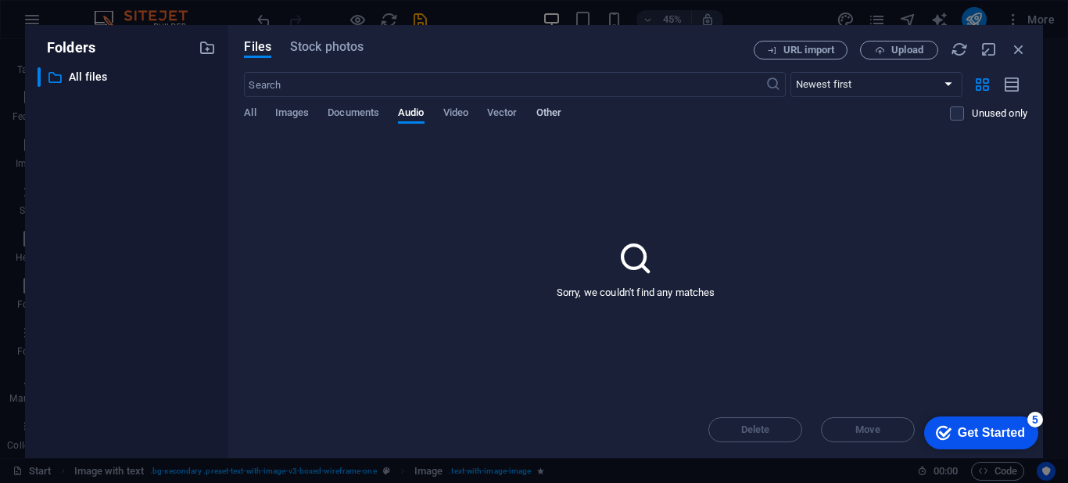
click at [557, 113] on span "Other" at bounding box center [549, 114] width 25 height 22
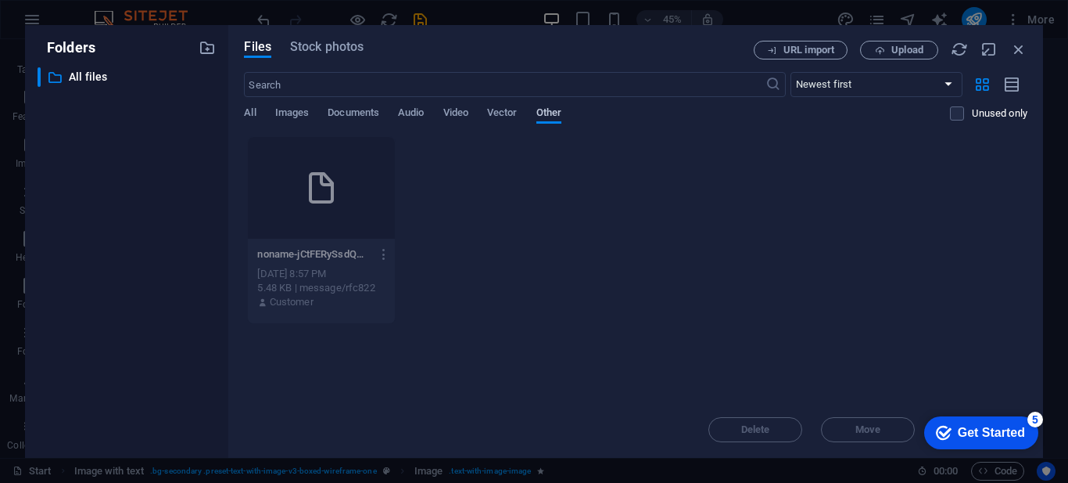
click at [557, 113] on span "Other" at bounding box center [549, 114] width 25 height 22
click at [328, 198] on icon at bounding box center [322, 188] width 38 height 38
click at [1020, 45] on icon "button" at bounding box center [1019, 49] width 17 height 17
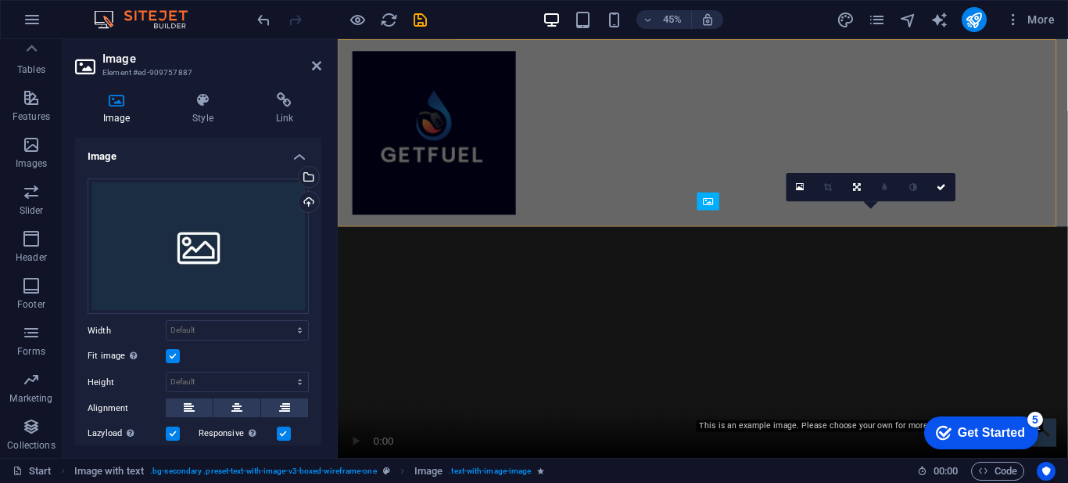
scroll to position [934, 0]
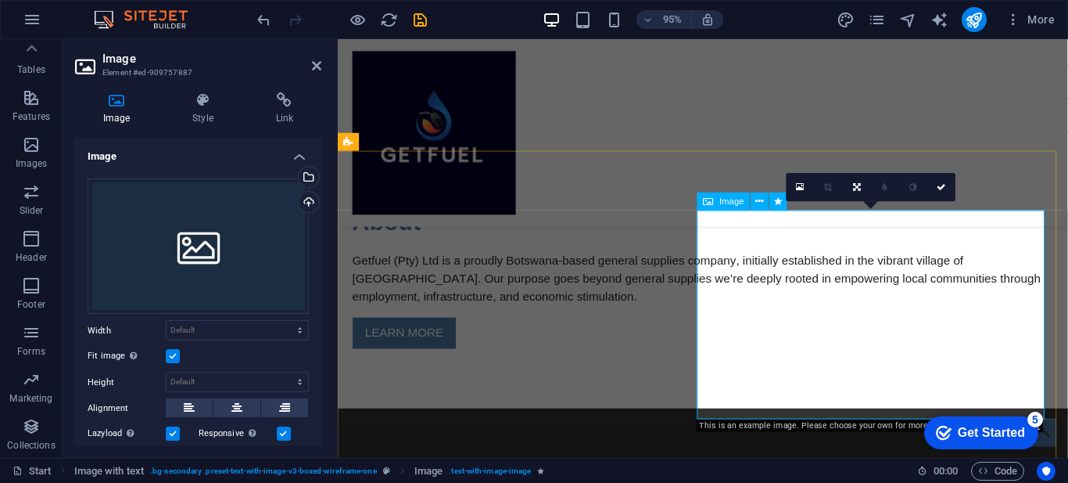
click at [763, 201] on icon at bounding box center [760, 201] width 8 height 16
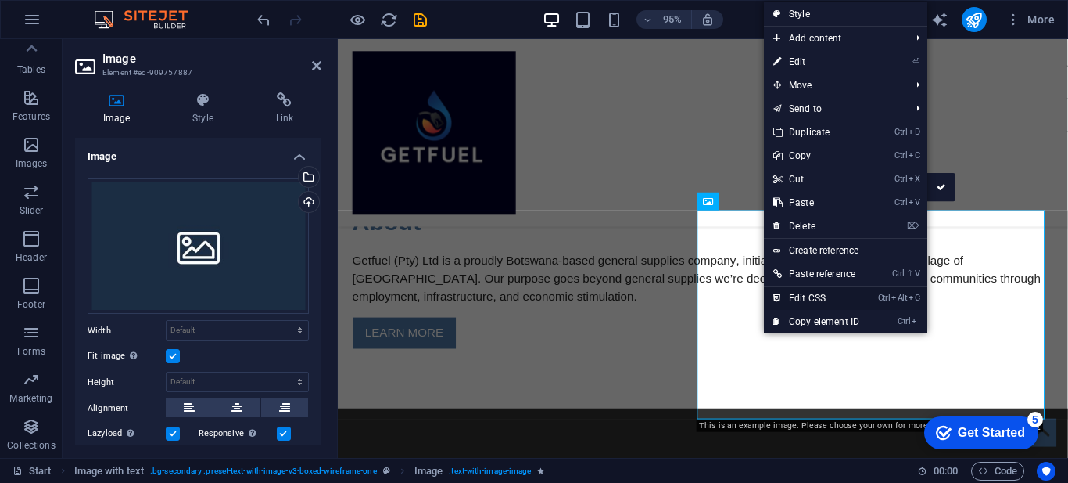
click at [803, 290] on link "Ctrl Alt C Edit CSS" at bounding box center [816, 297] width 105 height 23
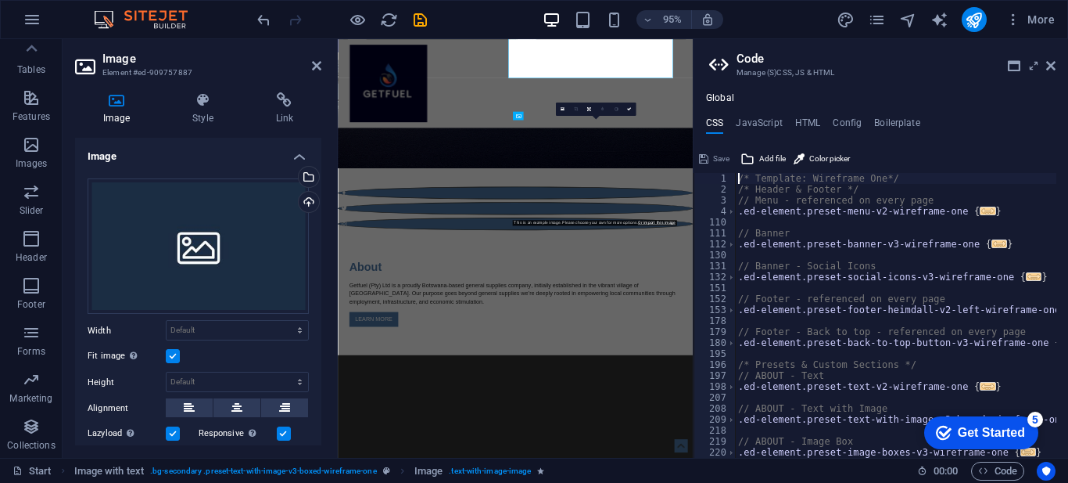
scroll to position [1247, 0]
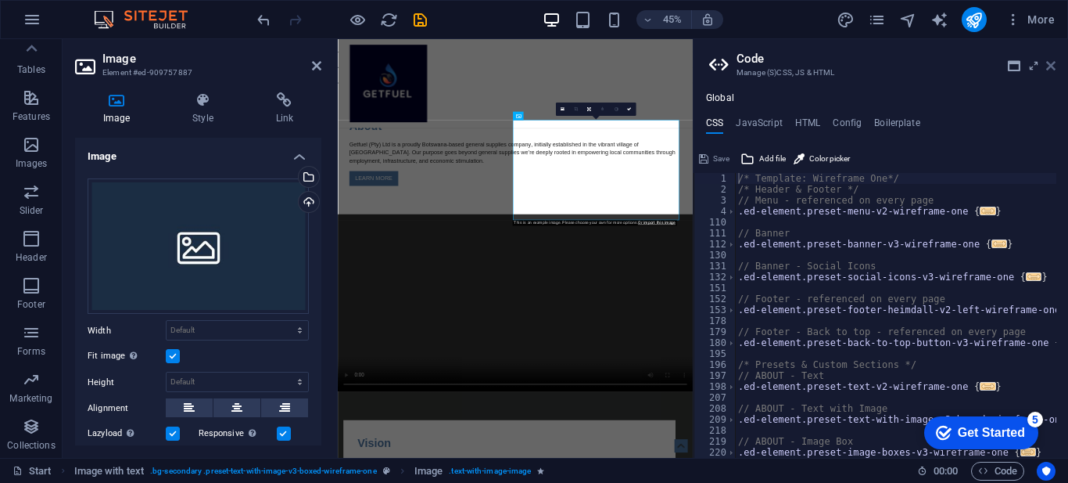
click at [1050, 63] on icon at bounding box center [1051, 65] width 9 height 13
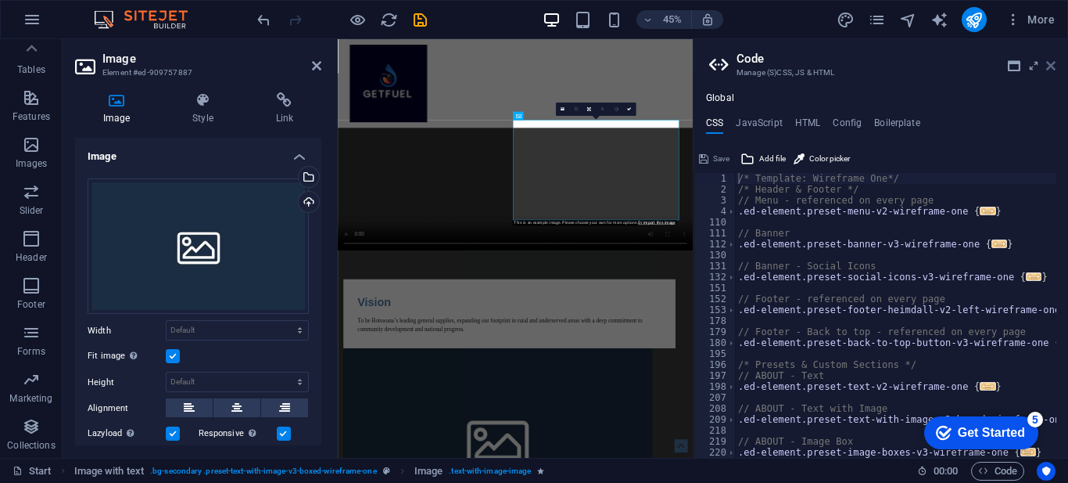
scroll to position [934, 0]
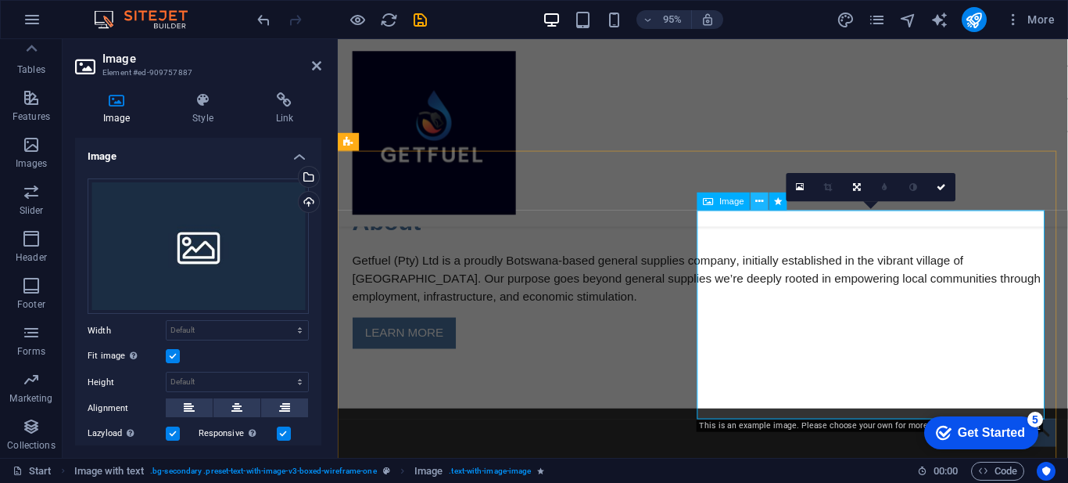
click at [762, 202] on icon at bounding box center [760, 201] width 8 height 16
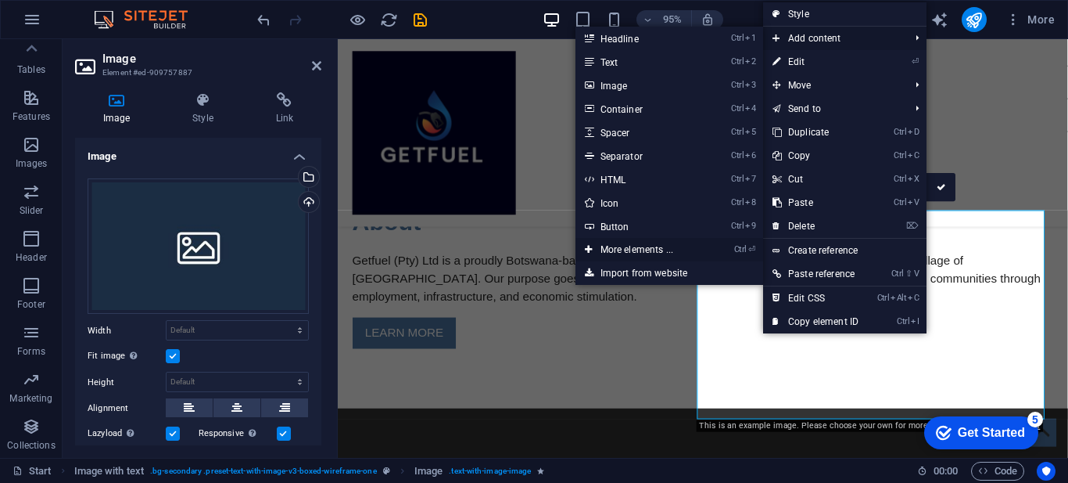
click at [618, 245] on link "Ctrl ⏎ More elements ..." at bounding box center [640, 249] width 129 height 23
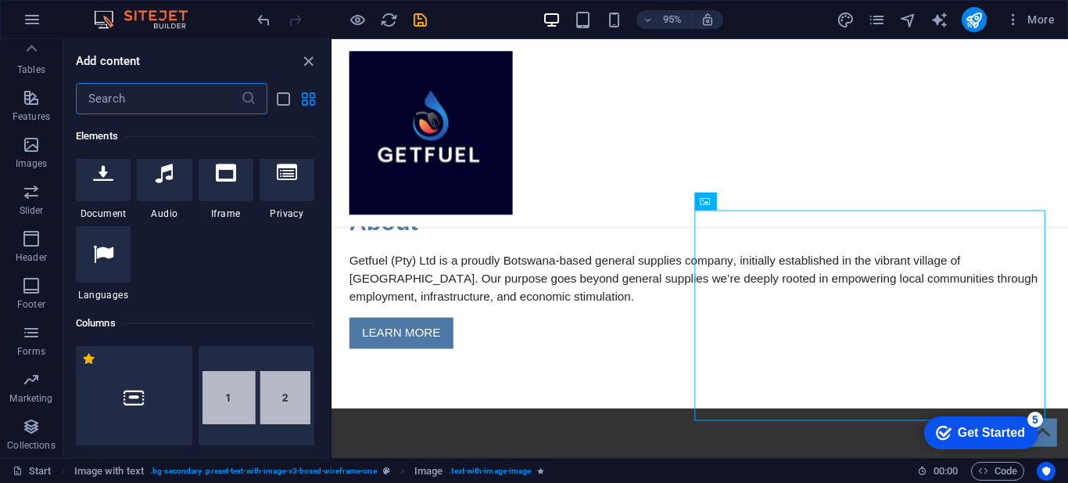
scroll to position [477, 0]
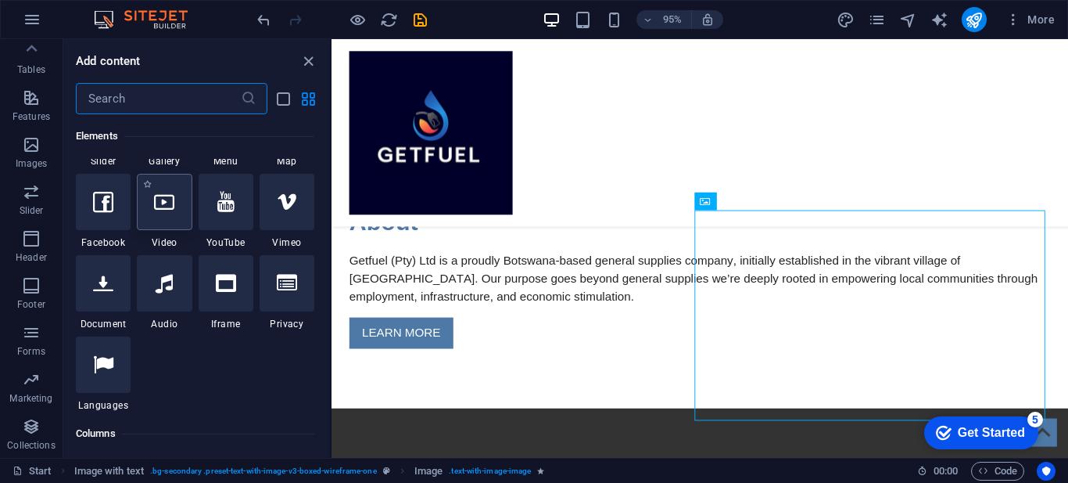
click at [149, 224] on div at bounding box center [164, 202] width 55 height 56
select select "%"
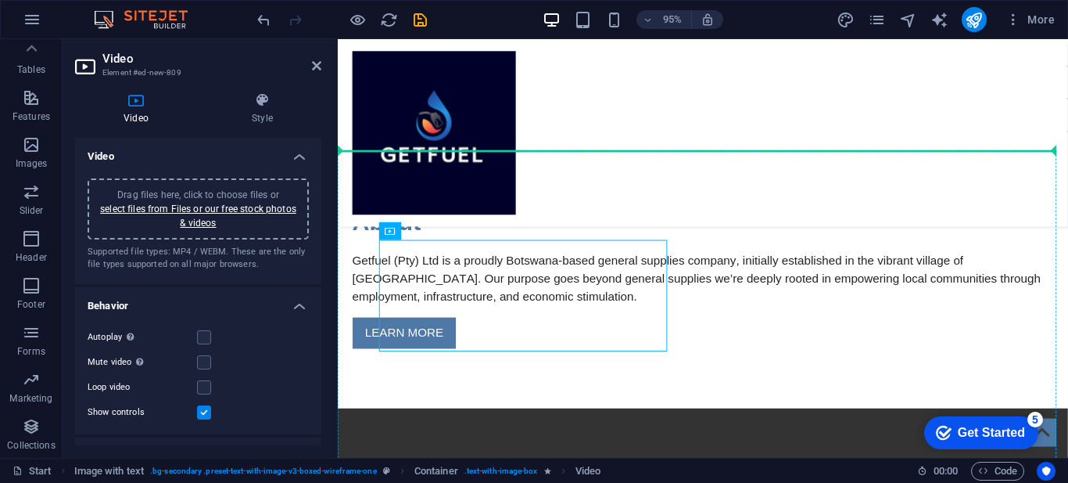
drag, startPoint x: 447, startPoint y: 275, endPoint x: 852, endPoint y: 301, distance: 406.0
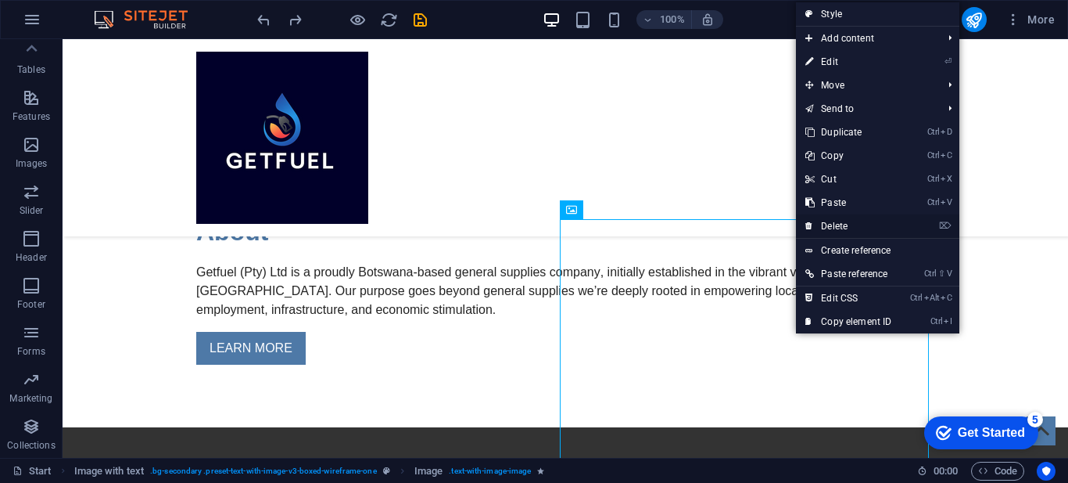
click at [835, 226] on link "⌦ Delete" at bounding box center [848, 225] width 105 height 23
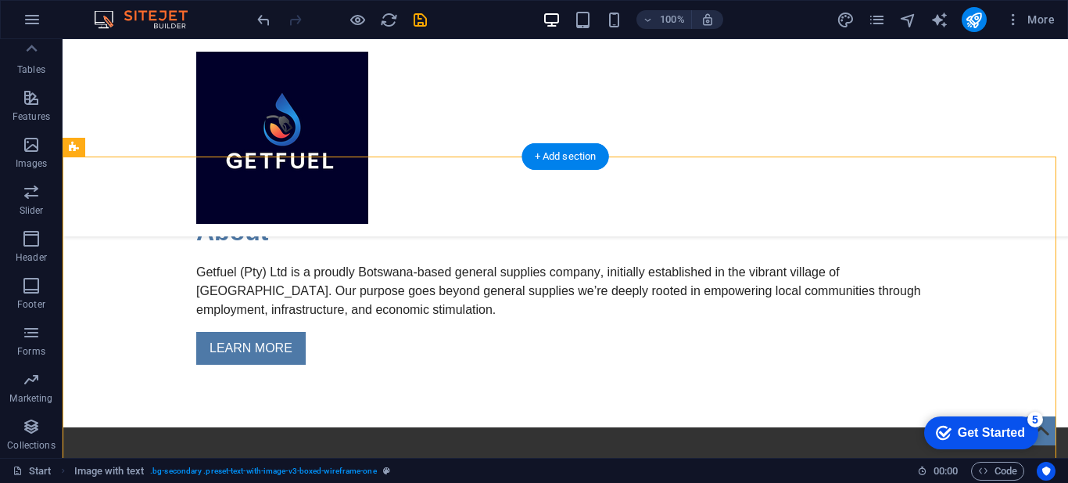
drag, startPoint x: 311, startPoint y: 279, endPoint x: 440, endPoint y: 293, distance: 129.8
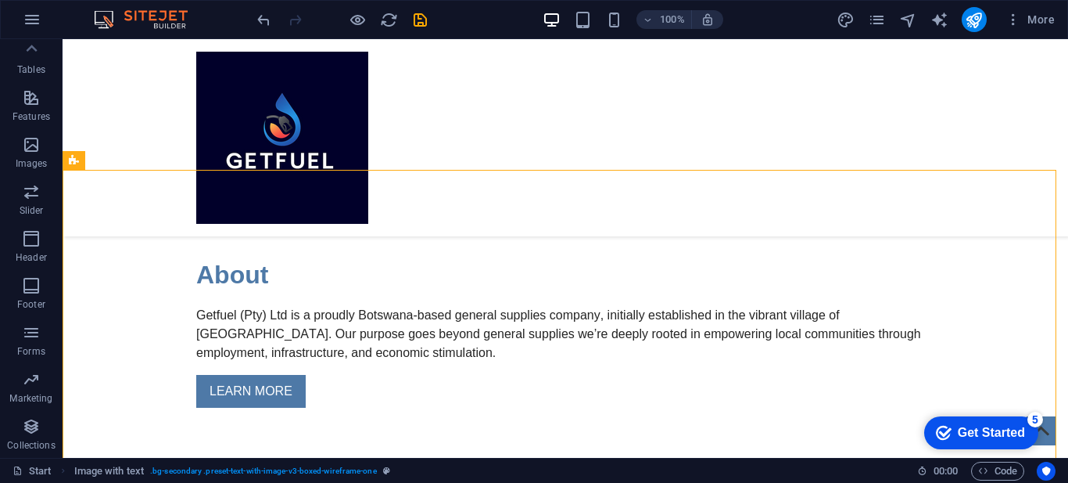
scroll to position [892, 0]
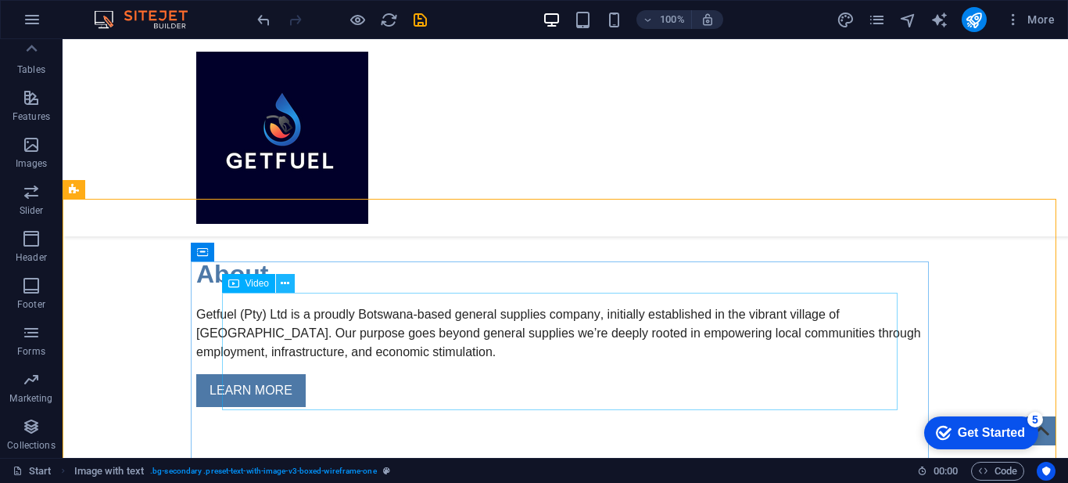
click at [283, 284] on icon at bounding box center [285, 283] width 9 height 16
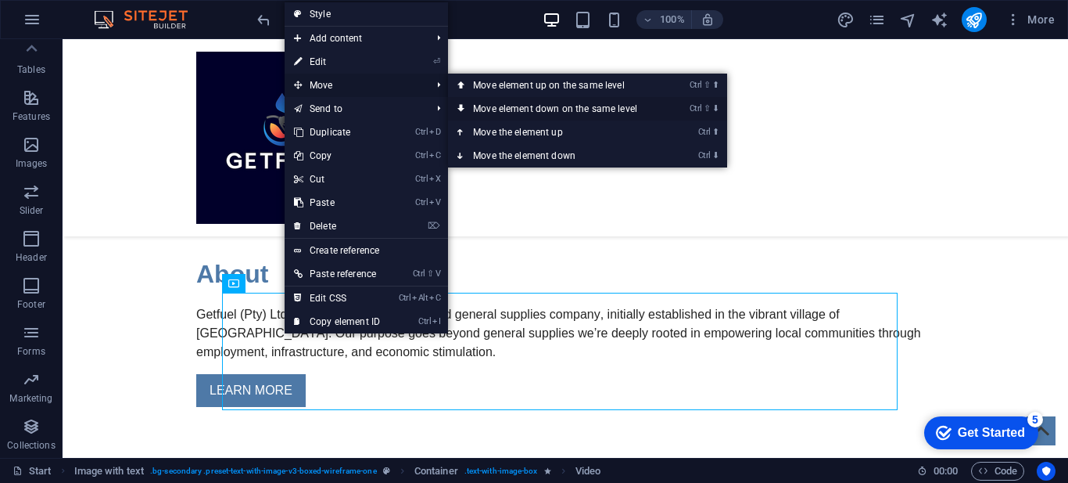
click at [509, 106] on link "Ctrl ⇧ ⬇ Move element down on the same level" at bounding box center [558, 108] width 221 height 23
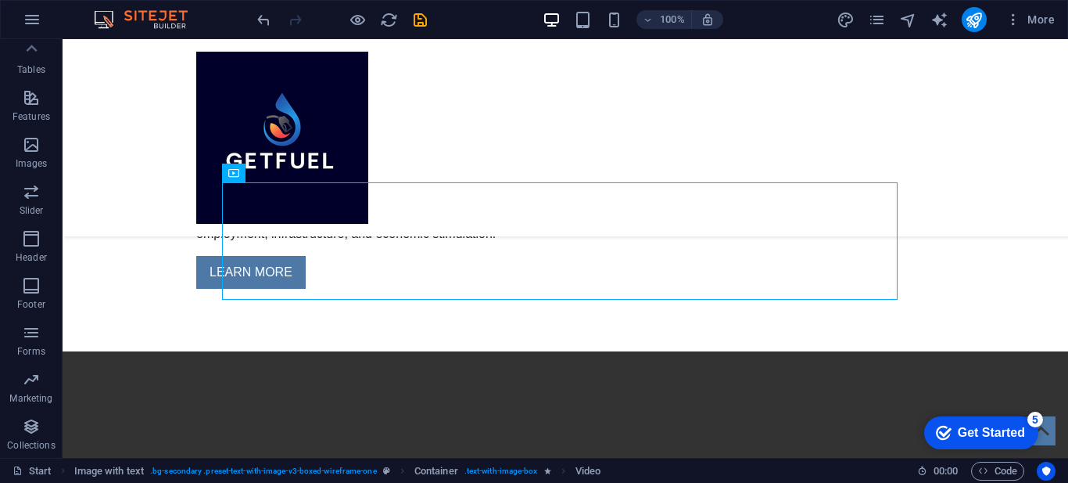
scroll to position [980, 0]
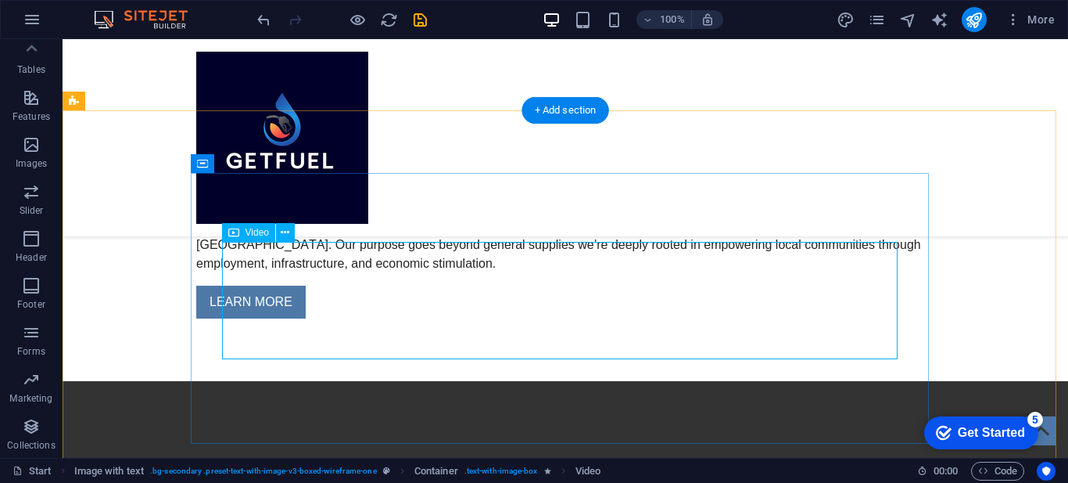
click at [287, 233] on icon at bounding box center [285, 232] width 9 height 16
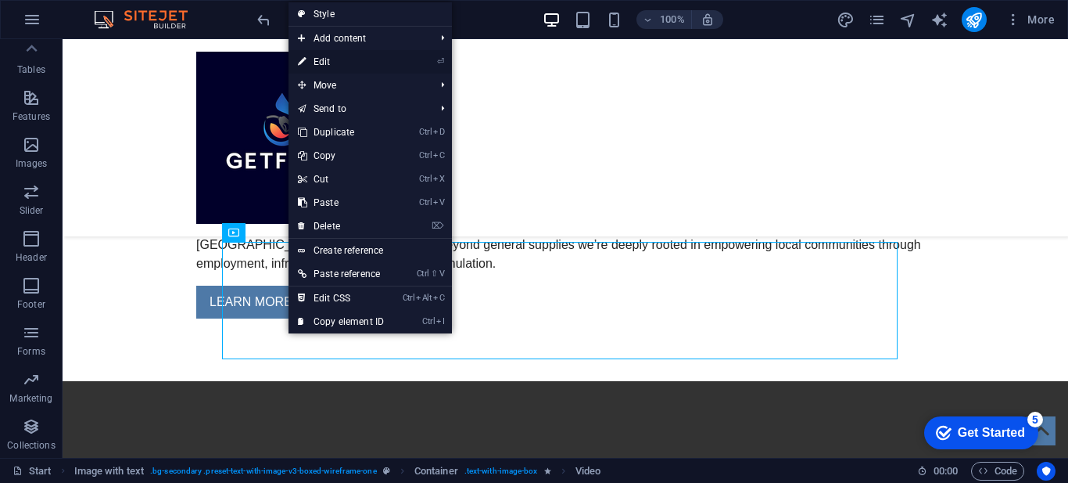
click at [343, 60] on link "⏎ Edit" at bounding box center [341, 61] width 105 height 23
select select "%"
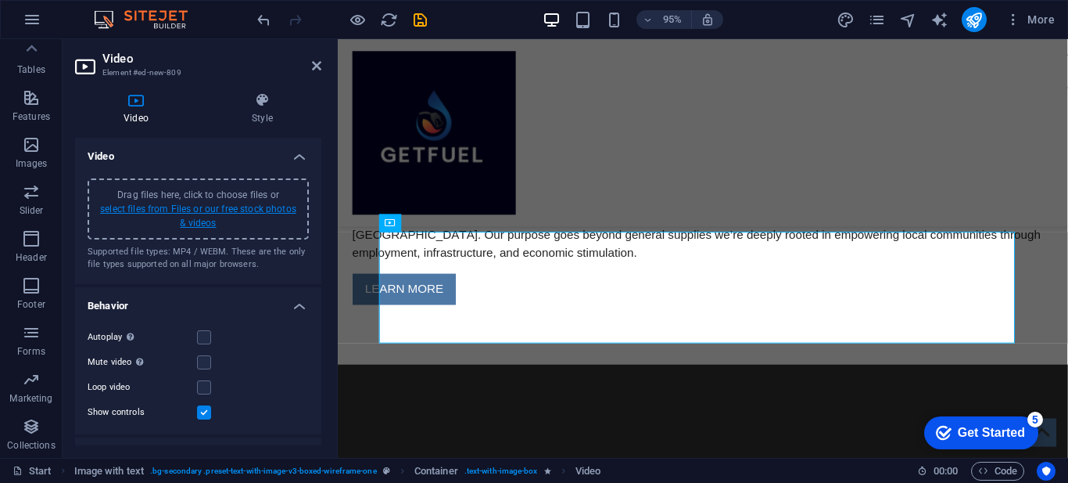
click at [238, 203] on link "select files from Files or our free stock photos & videos" at bounding box center [198, 215] width 196 height 25
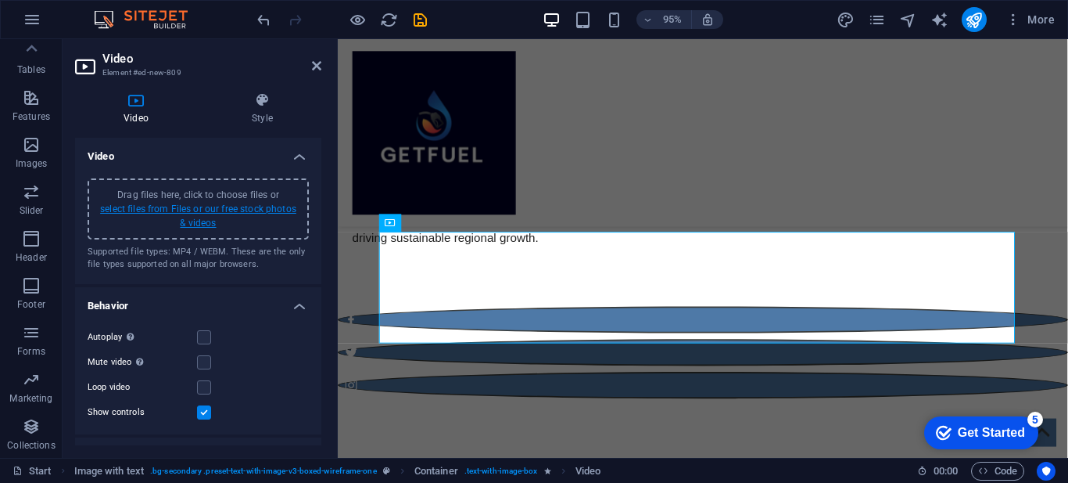
scroll to position [1293, 0]
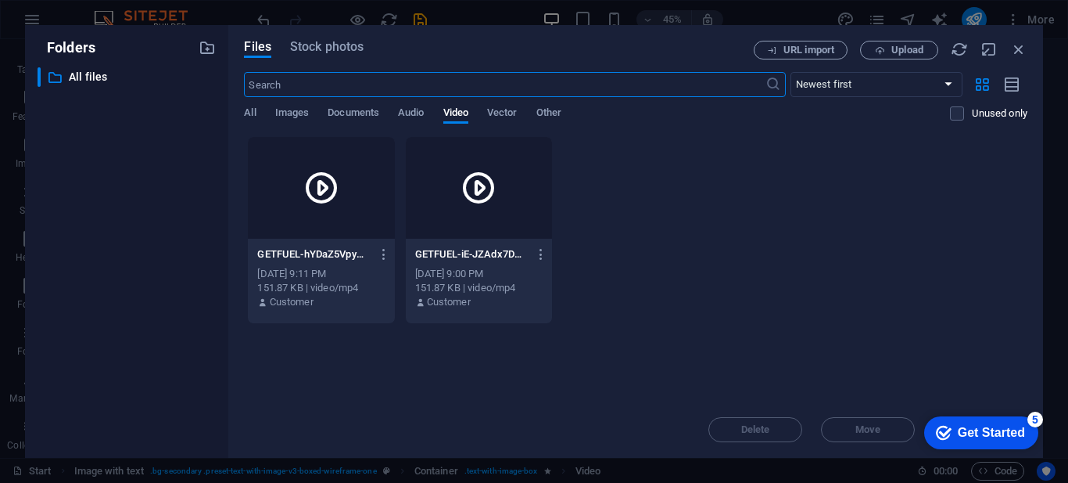
click at [379, 179] on div at bounding box center [321, 188] width 146 height 102
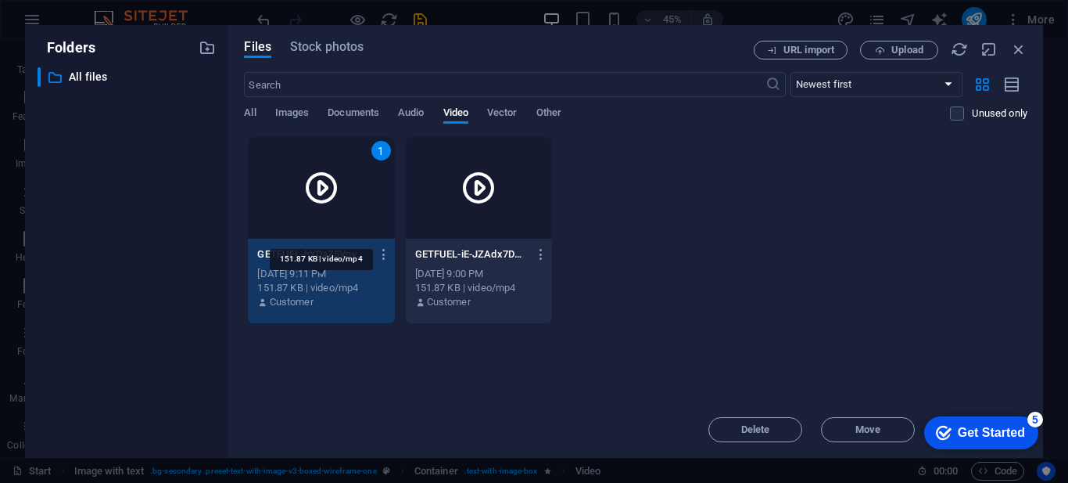
click at [350, 290] on div "151.87 KB | video/mp4" at bounding box center [320, 288] width 127 height 14
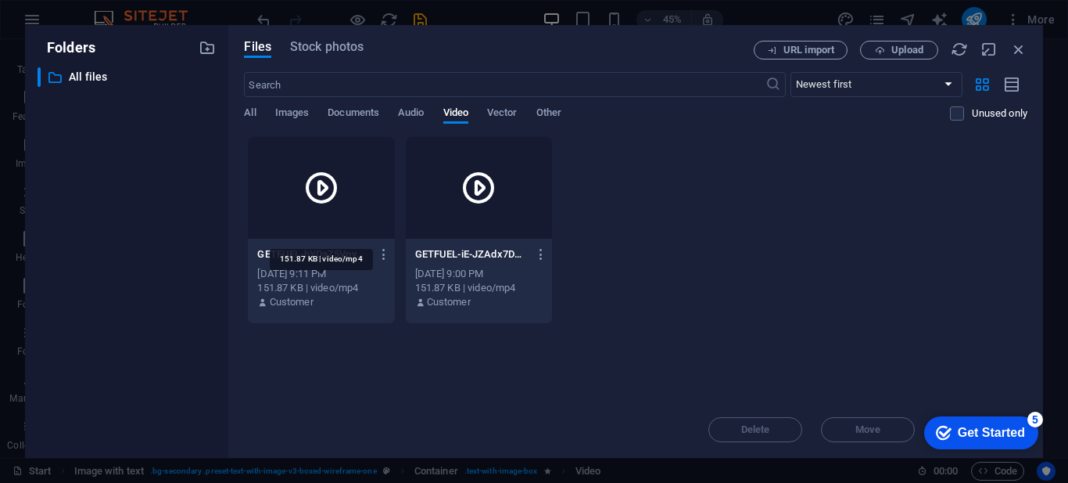
click at [350, 290] on div "151.87 KB | video/mp4" at bounding box center [320, 288] width 127 height 14
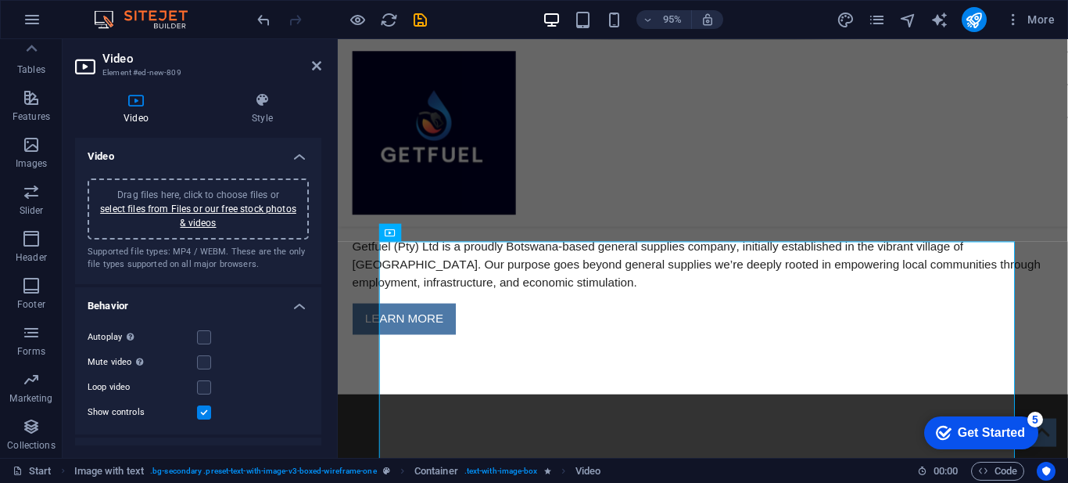
scroll to position [939, 0]
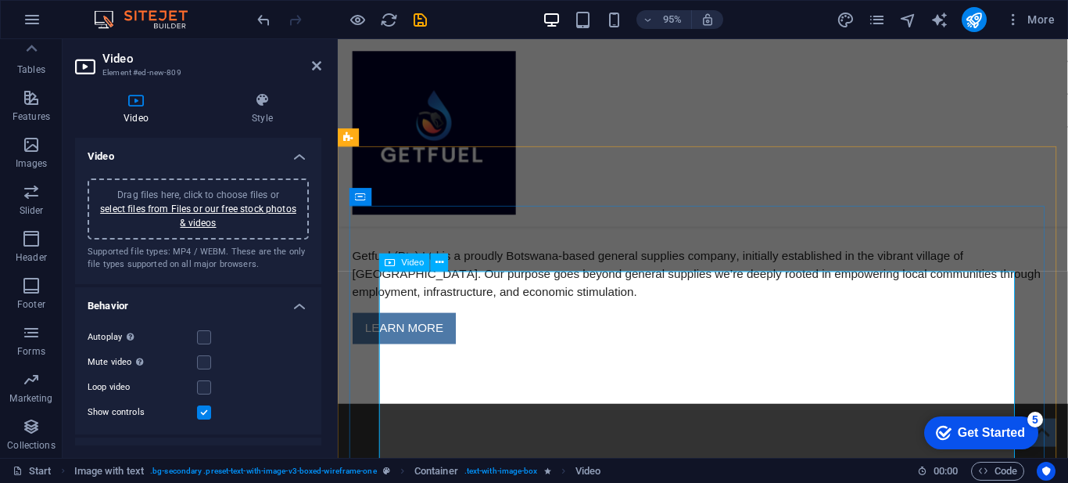
click at [440, 262] on icon at bounding box center [440, 262] width 8 height 16
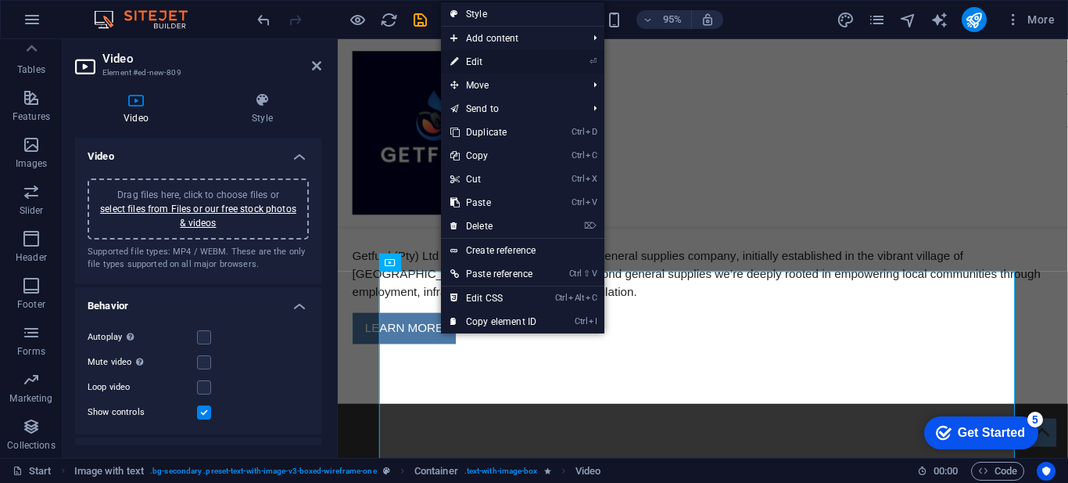
click at [483, 63] on link "⏎ Edit" at bounding box center [493, 61] width 105 height 23
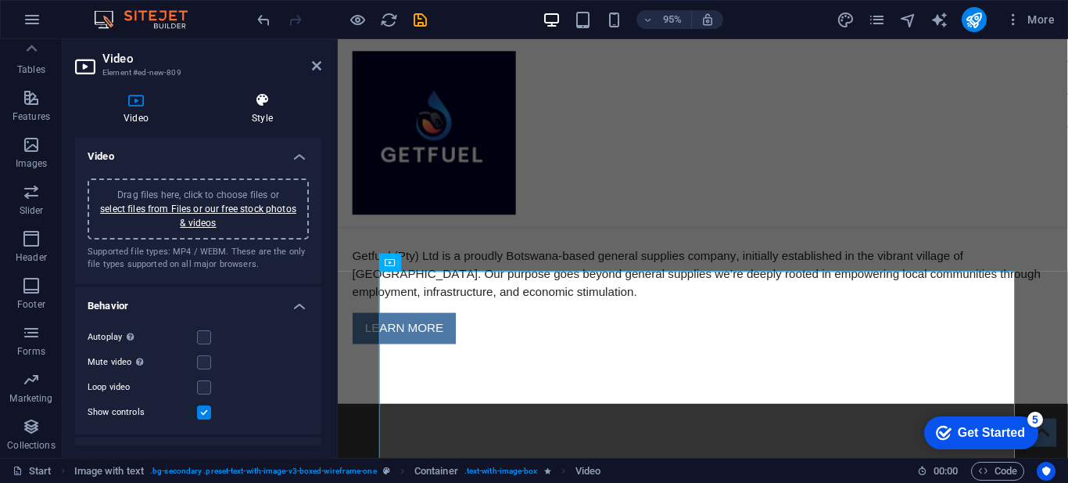
click at [262, 97] on icon at bounding box center [262, 100] width 118 height 16
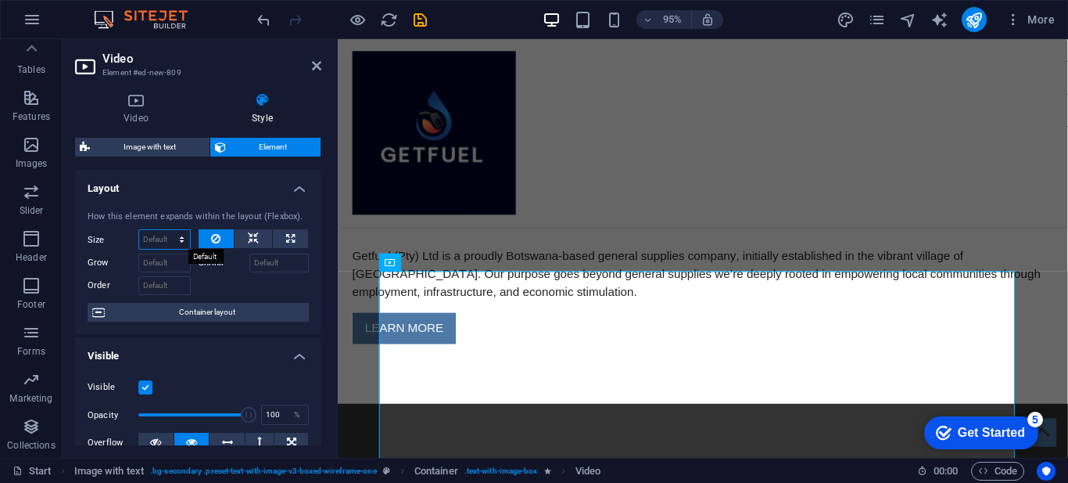
click at [160, 237] on select "Default auto px % 1/1 1/2 1/3 1/4 1/5 1/6 1/7 1/8 1/9 1/10" at bounding box center [164, 239] width 51 height 19
select select "1/4"
click at [166, 230] on select "Default auto px % 1/1 1/2 1/3 1/4 1/5 1/6 1/7 1/8 1/9 1/10" at bounding box center [164, 239] width 51 height 19
type input "25"
select select "%"
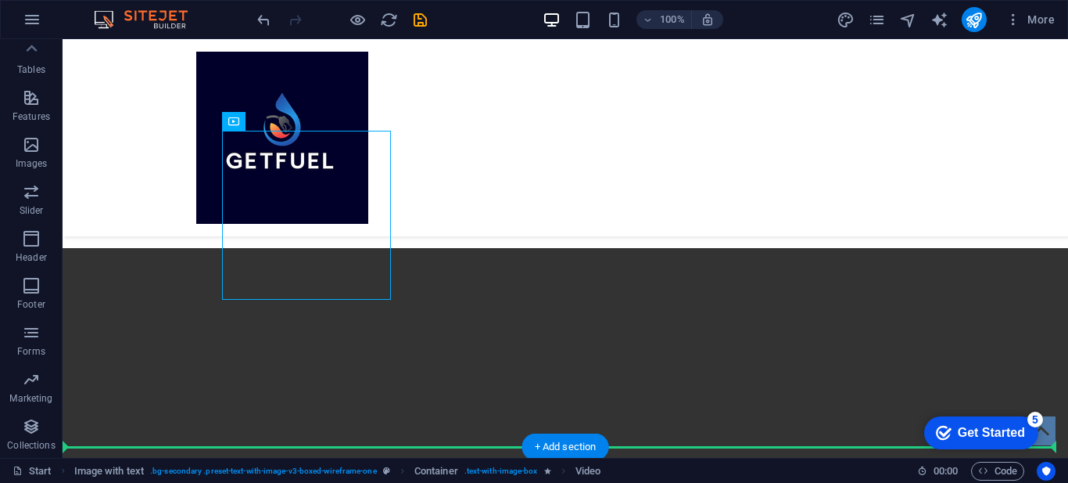
scroll to position [1126, 0]
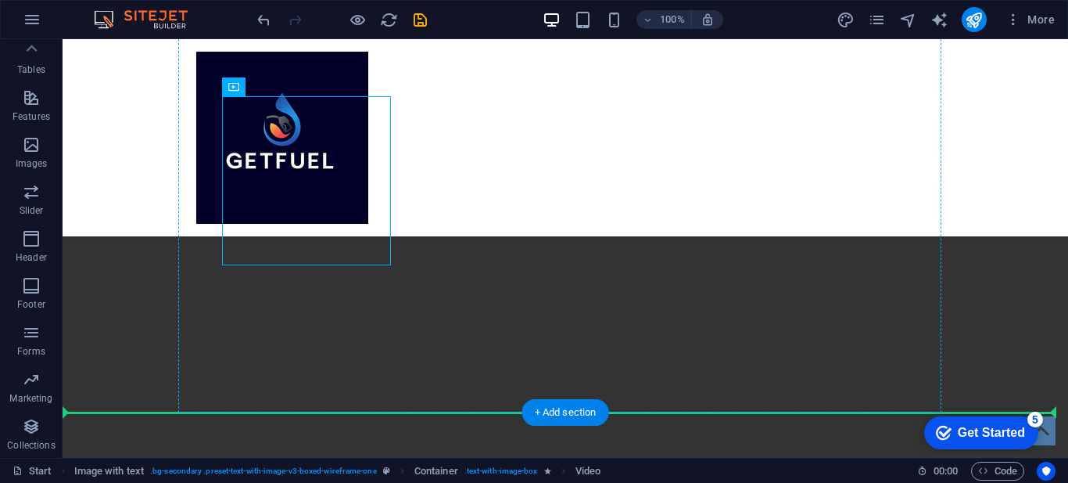
drag, startPoint x: 372, startPoint y: 278, endPoint x: 417, endPoint y: 331, distance: 68.8
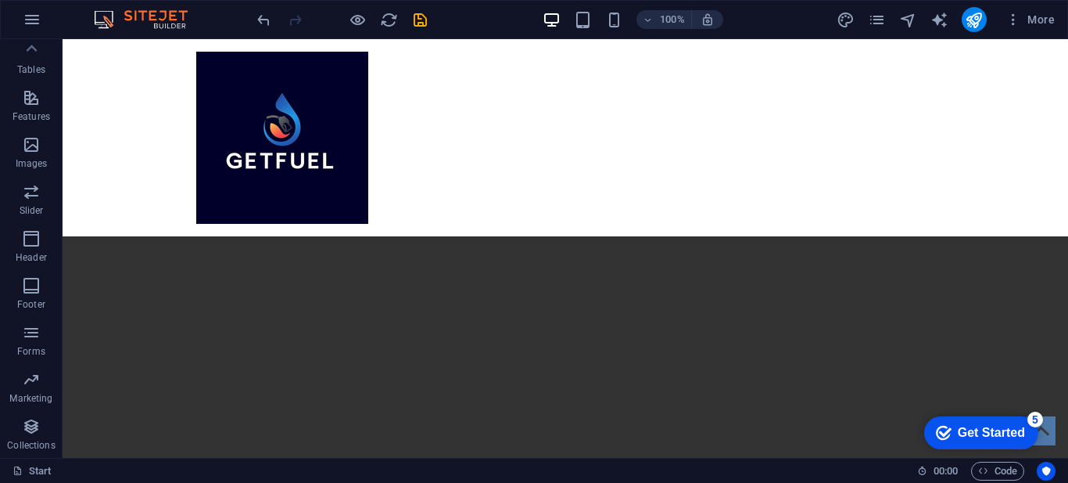
scroll to position [1195, 0]
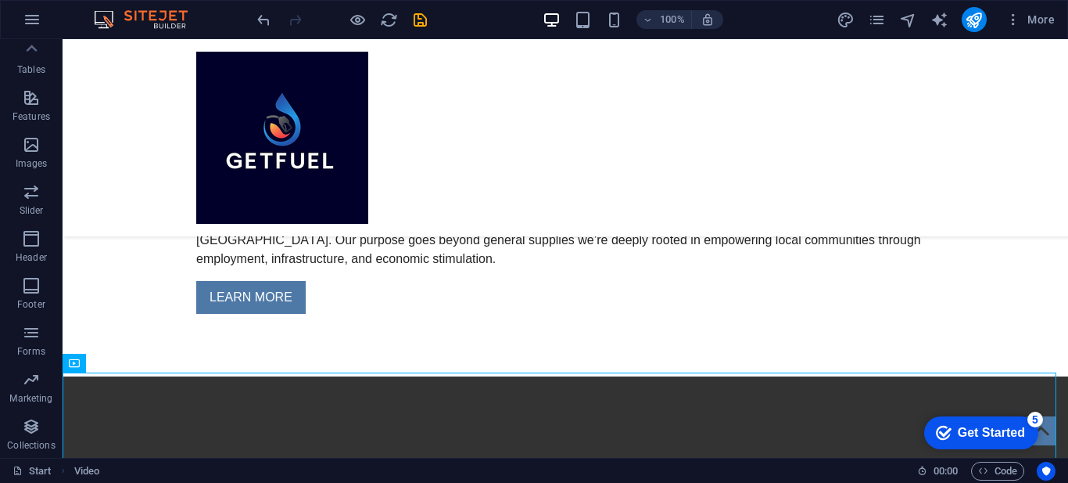
scroll to position [996, 0]
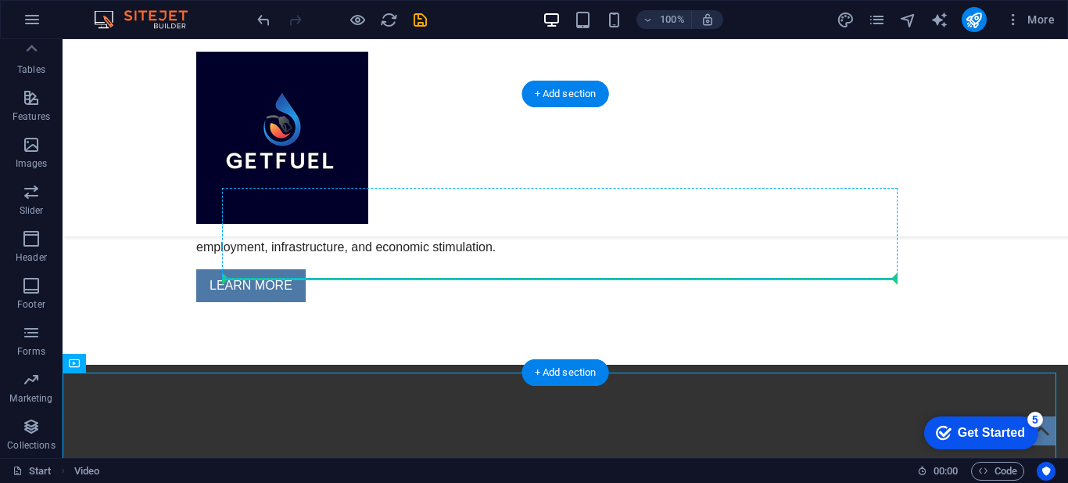
drag, startPoint x: 572, startPoint y: 425, endPoint x: 666, endPoint y: 266, distance: 184.8
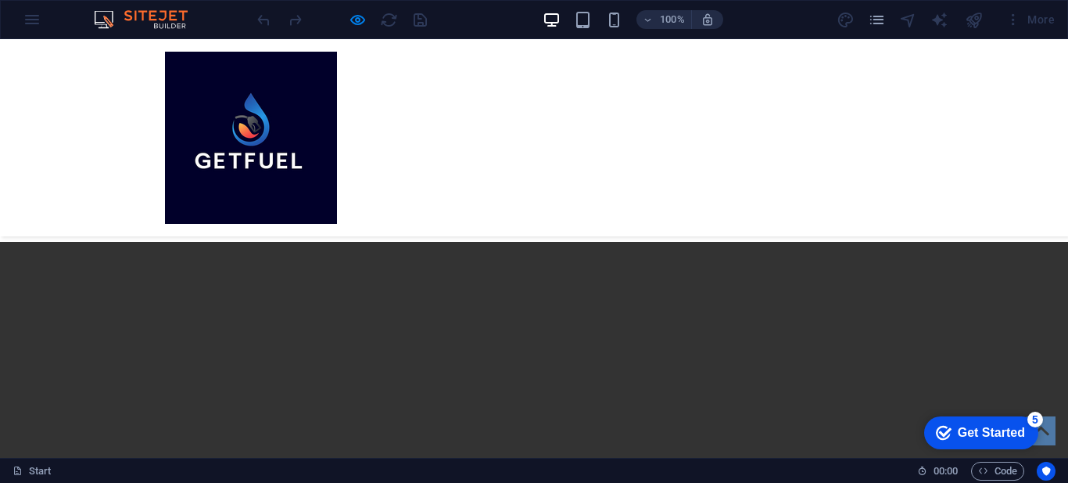
scroll to position [1129, 0]
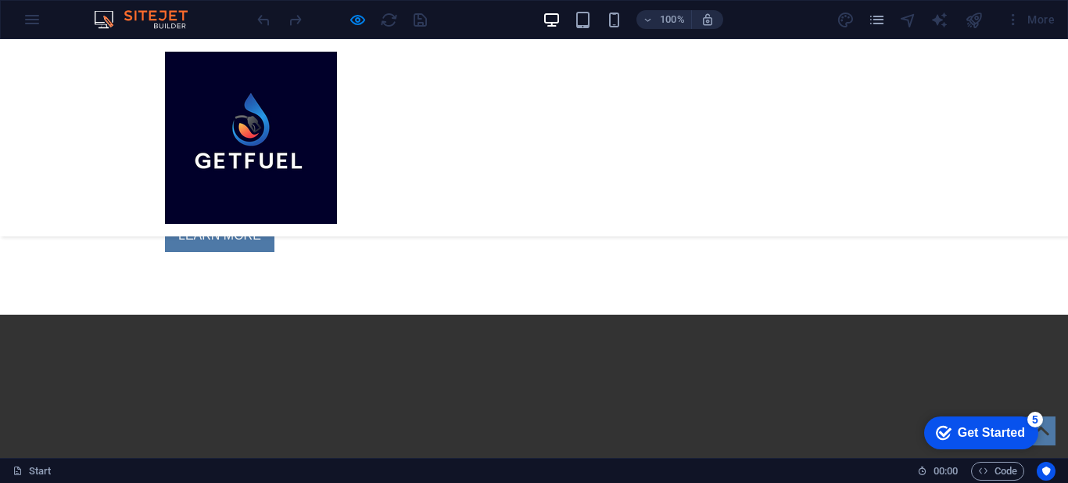
scroll to position [973, 0]
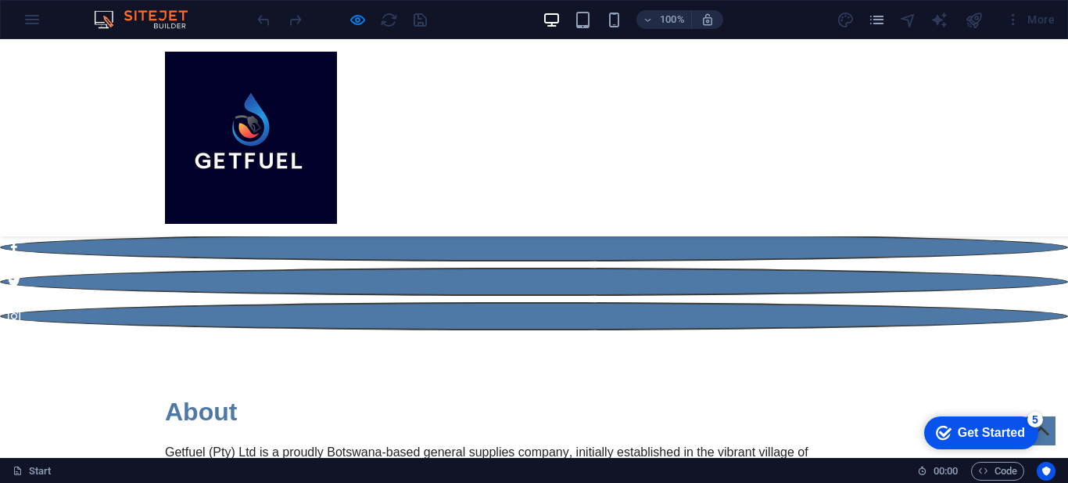
scroll to position [708, 0]
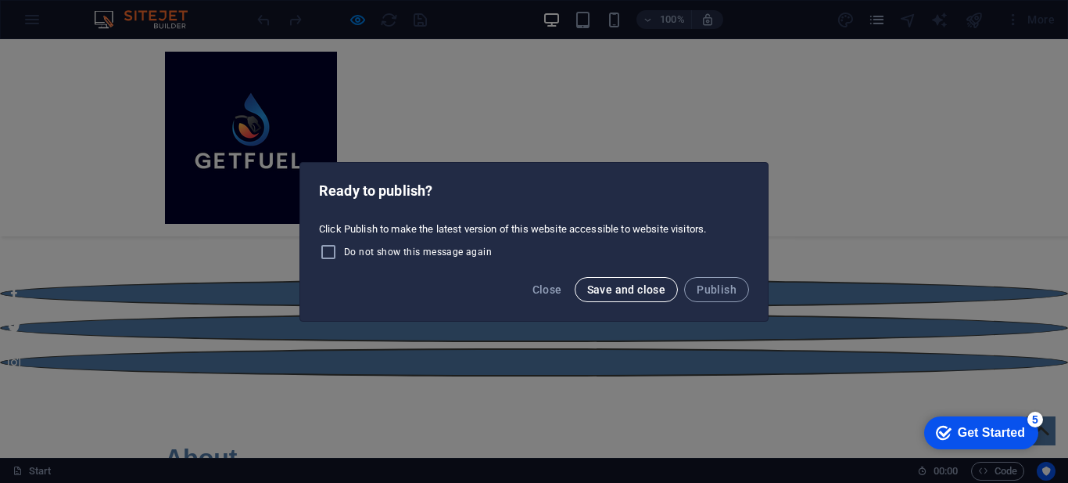
click at [598, 293] on span "Save and close" at bounding box center [626, 289] width 79 height 13
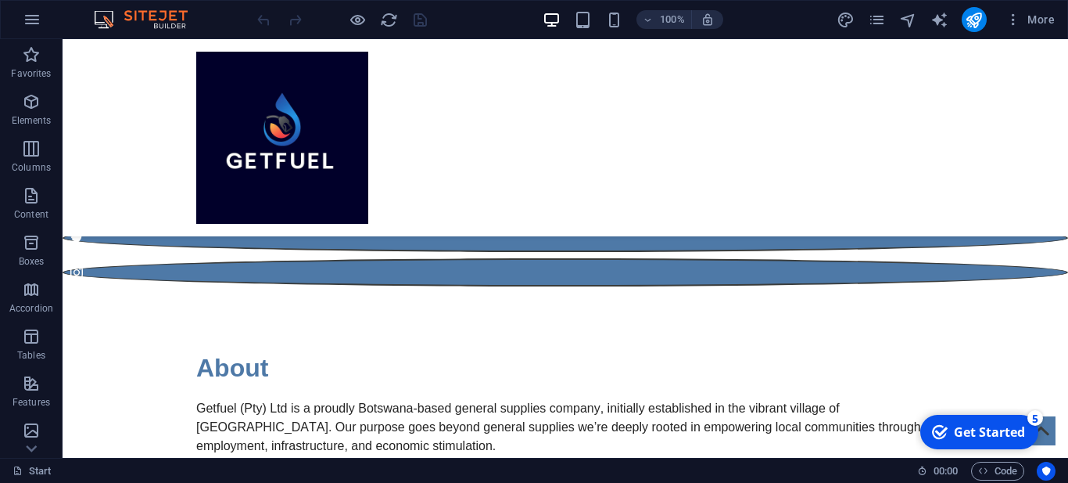
scroll to position [807, 0]
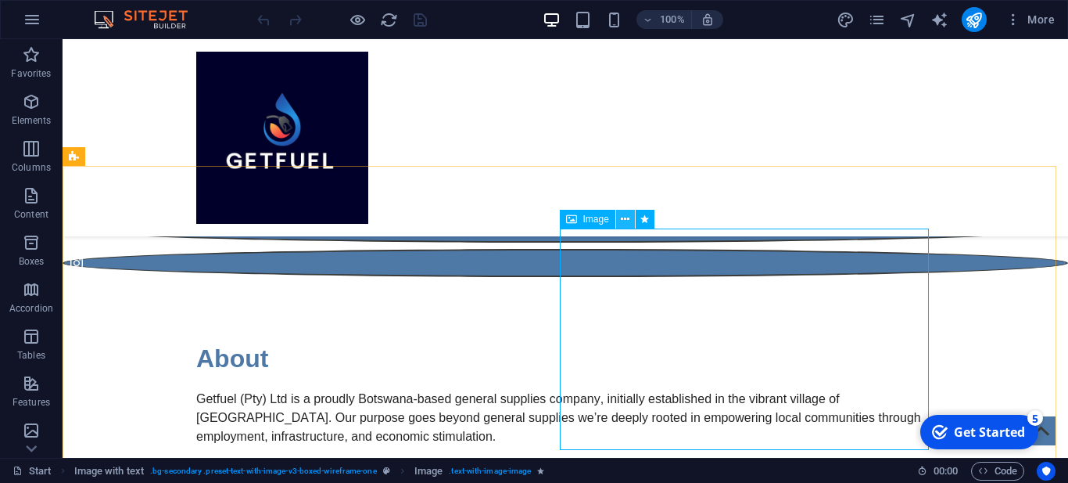
click at [625, 219] on icon at bounding box center [625, 219] width 9 height 16
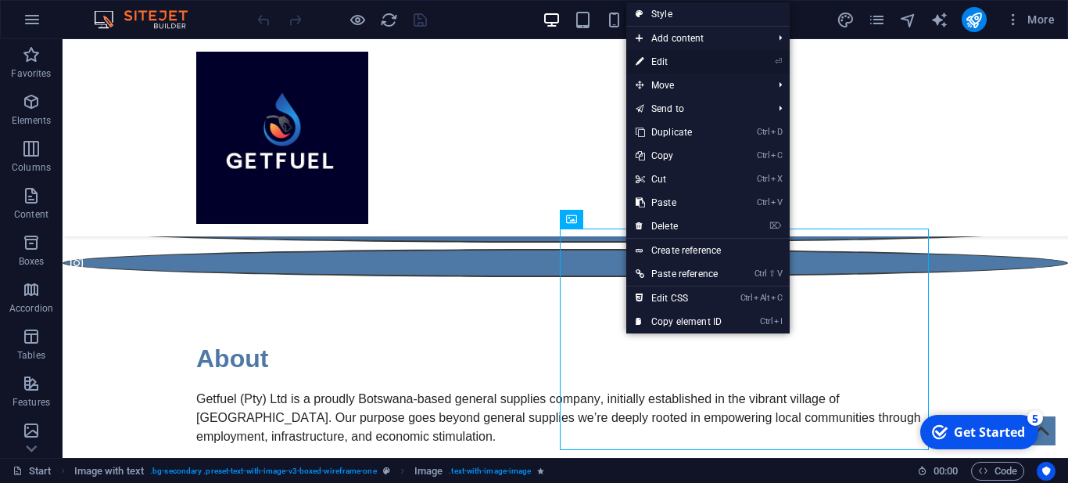
click at [670, 62] on link "⏎ Edit" at bounding box center [679, 61] width 105 height 23
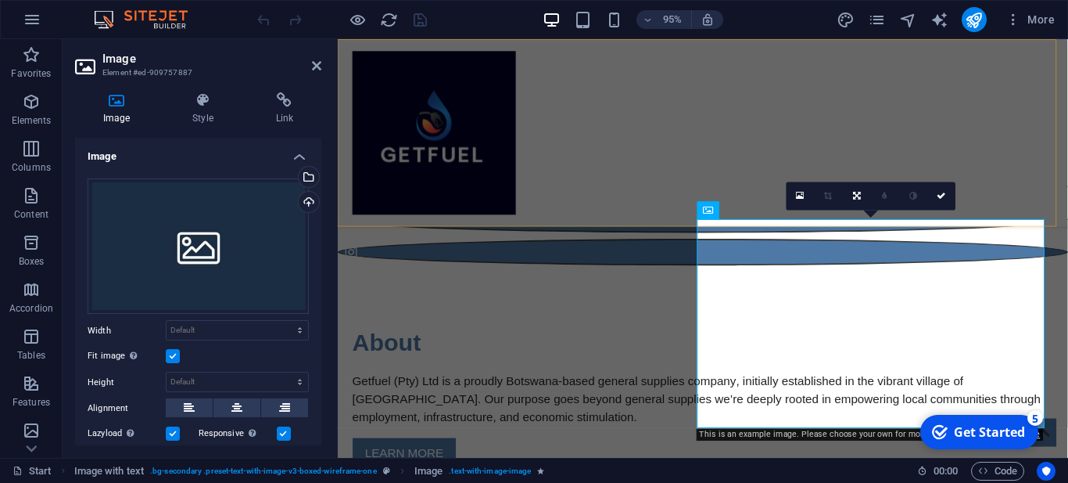
drag, startPoint x: 800, startPoint y: 224, endPoint x: 1059, endPoint y: 212, distance: 259.2
click at [1059, 212] on div at bounding box center [722, 137] width 769 height 197
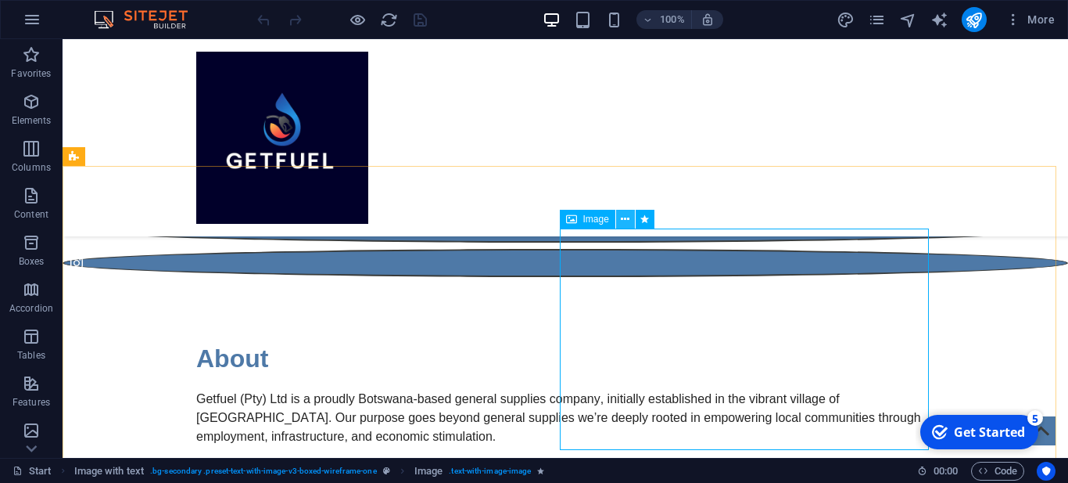
click at [629, 220] on icon at bounding box center [625, 219] width 9 height 16
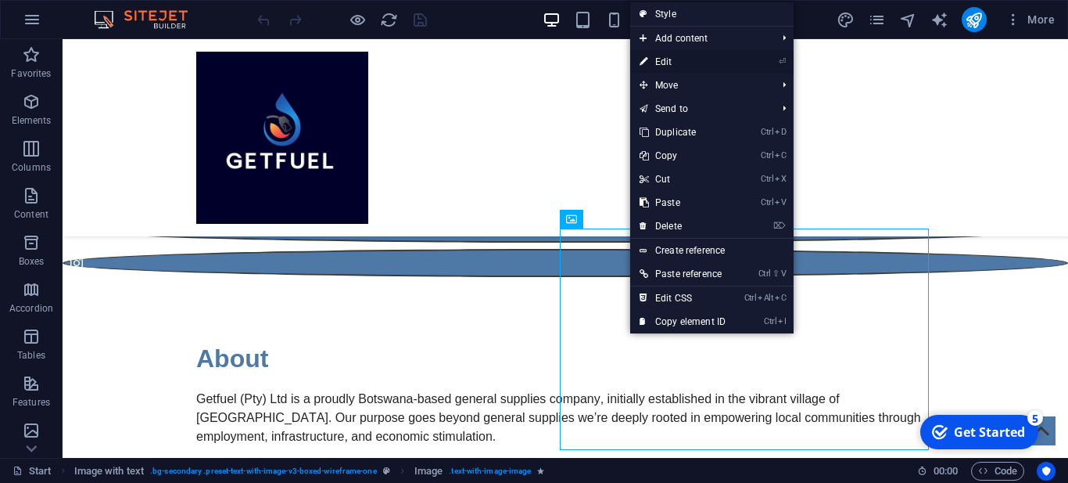
click at [669, 62] on link "⏎ Edit" at bounding box center [682, 61] width 105 height 23
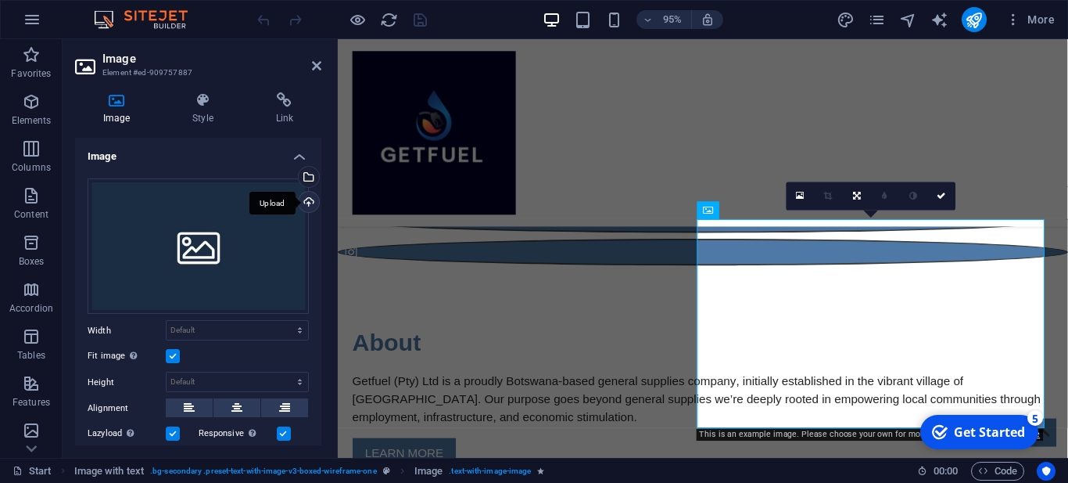
click at [307, 199] on div "Upload" at bounding box center [307, 203] width 23 height 23
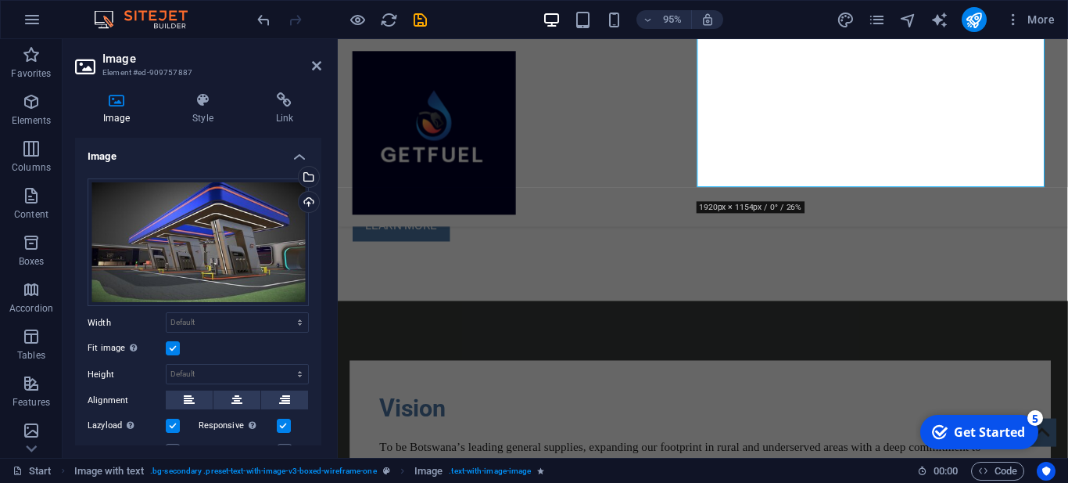
scroll to position [1056, 0]
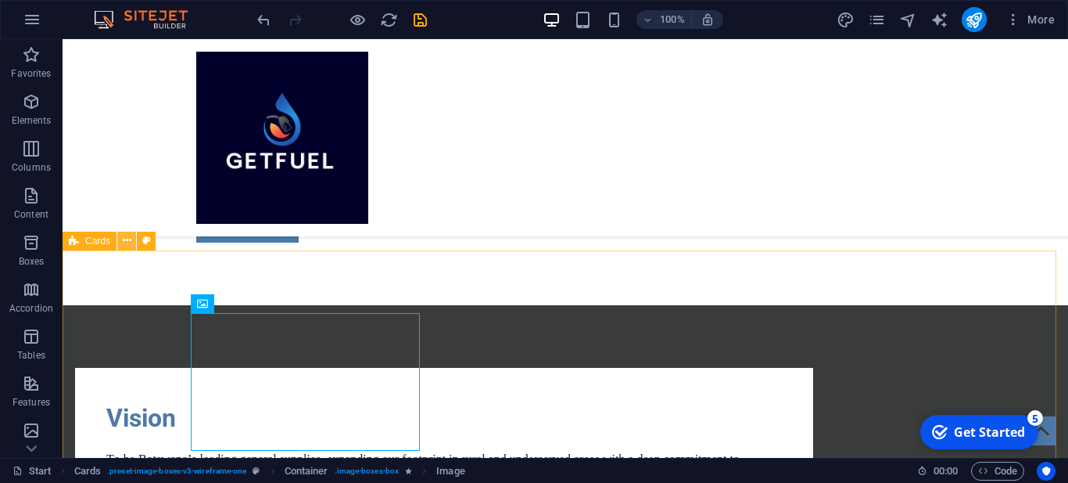
click at [127, 238] on icon at bounding box center [127, 240] width 9 height 16
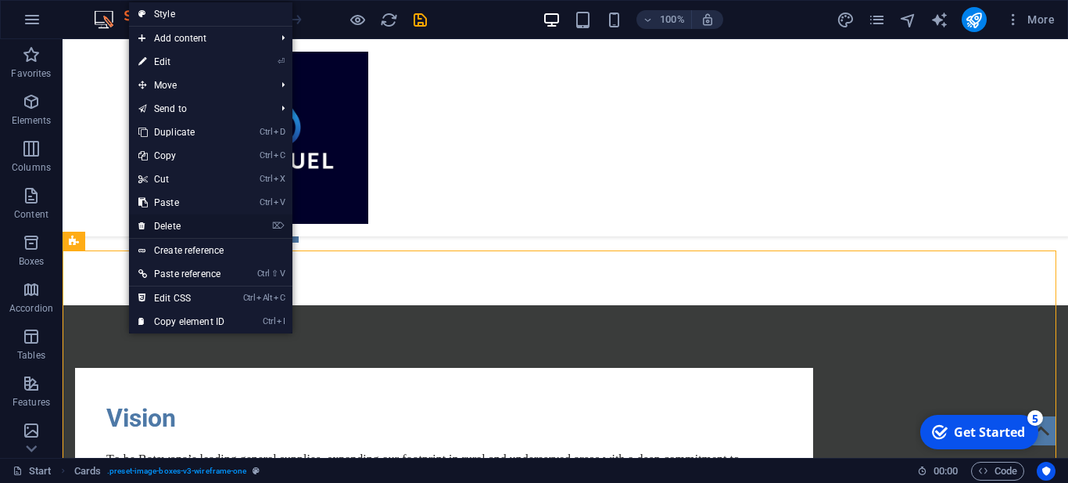
click at [164, 222] on link "⌦ Delete" at bounding box center [181, 225] width 105 height 23
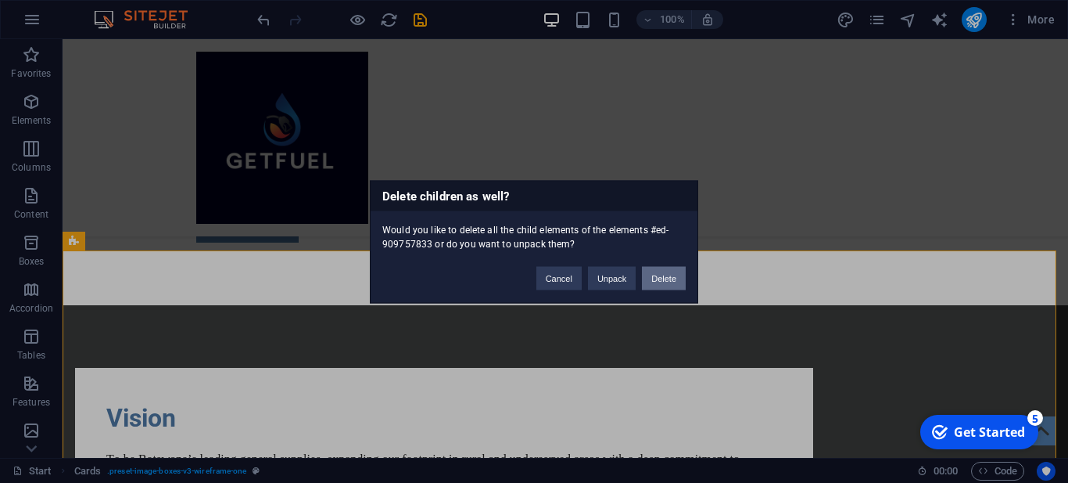
click at [659, 275] on button "Delete" at bounding box center [664, 277] width 44 height 23
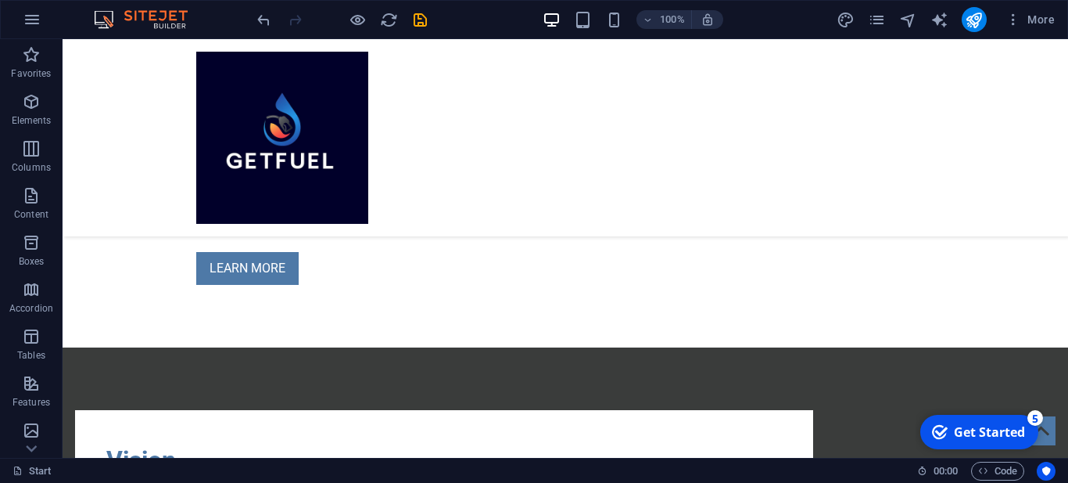
scroll to position [996, 0]
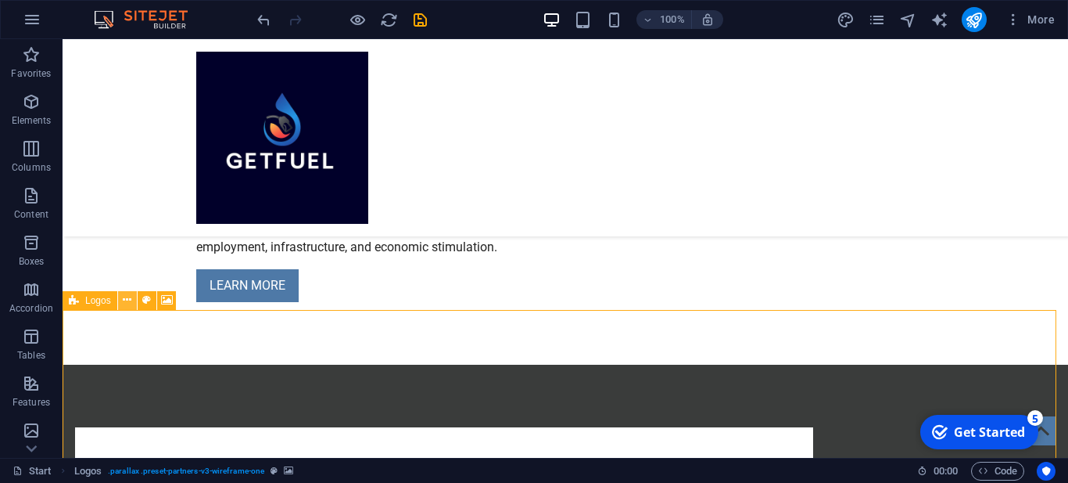
click at [127, 300] on icon at bounding box center [127, 300] width 9 height 16
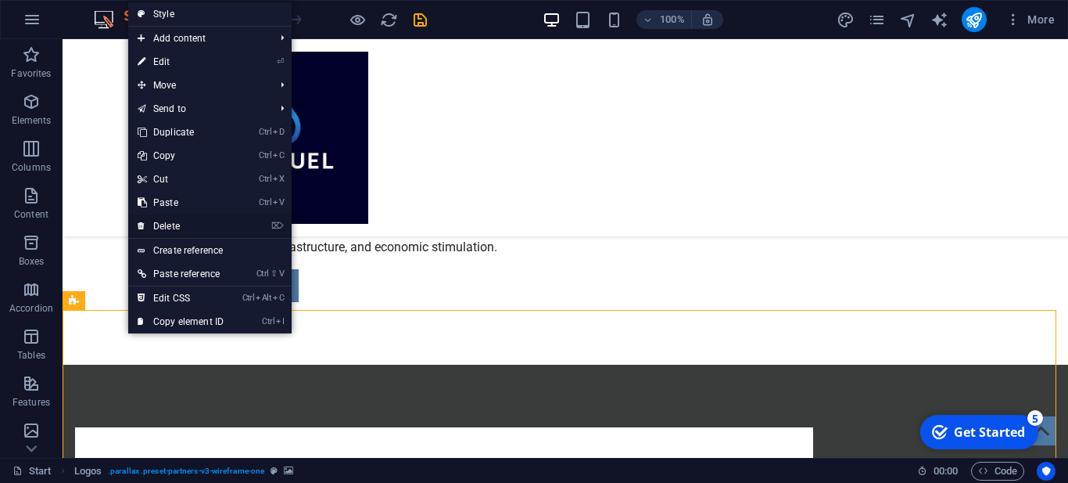
click at [168, 221] on link "⌦ Delete" at bounding box center [180, 225] width 105 height 23
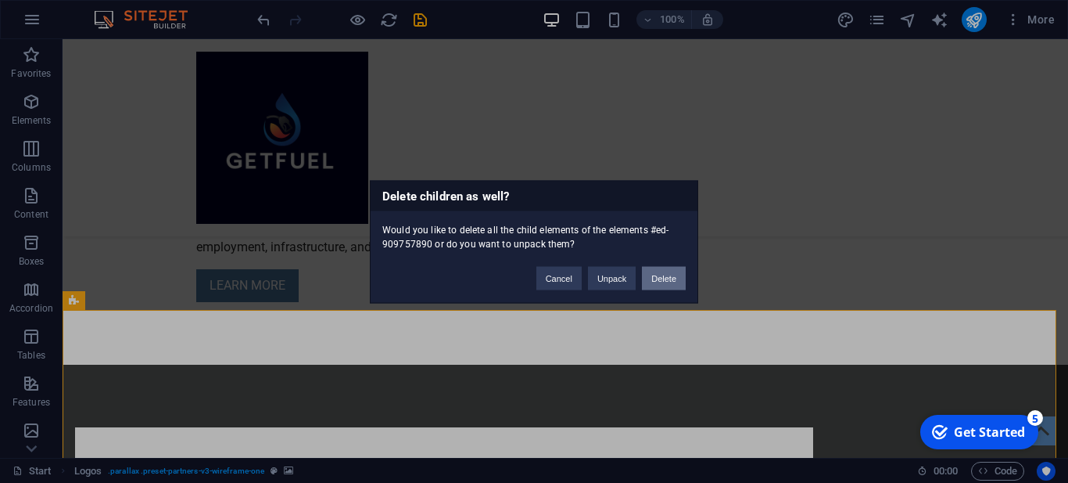
click at [655, 278] on button "Delete" at bounding box center [664, 277] width 44 height 23
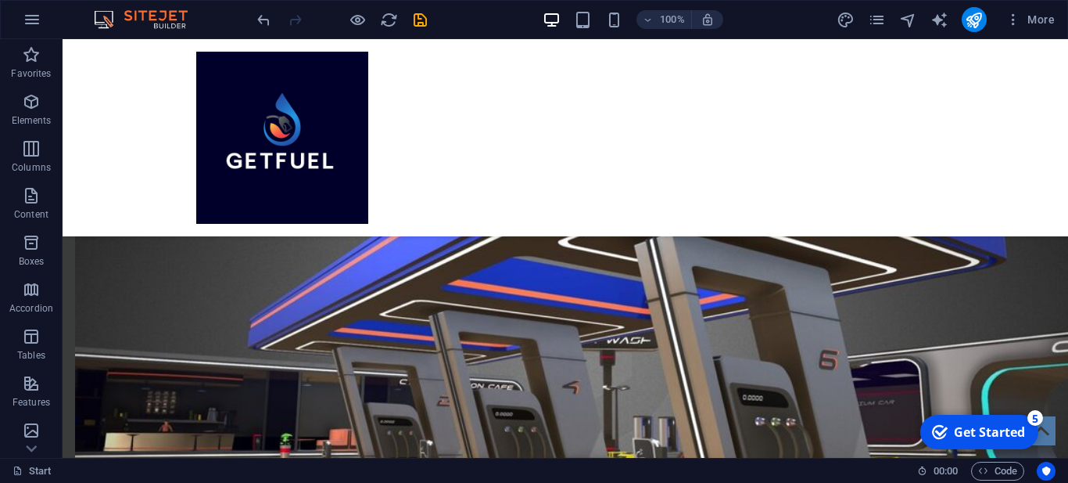
scroll to position [1510, 0]
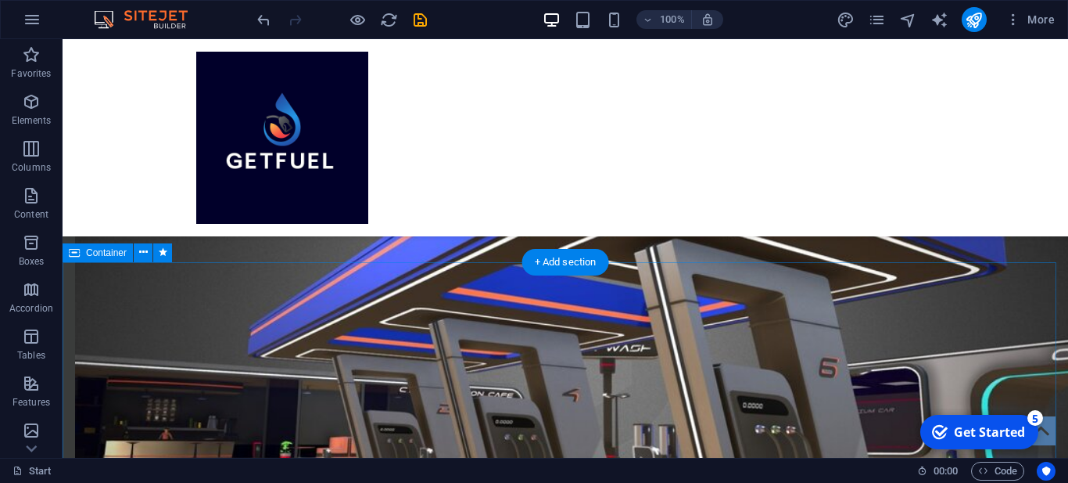
click at [142, 256] on icon at bounding box center [143, 252] width 9 height 16
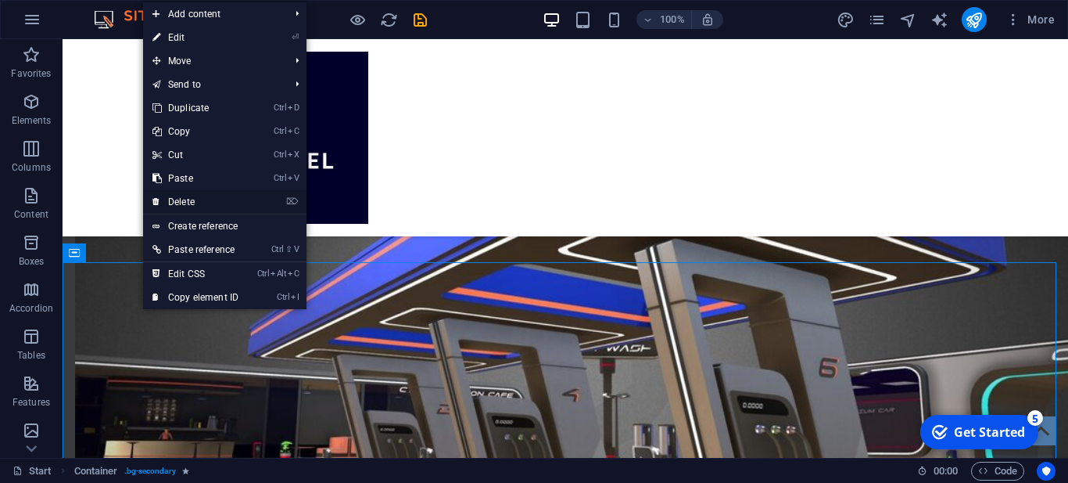
click at [187, 203] on link "⌦ Delete" at bounding box center [195, 201] width 105 height 23
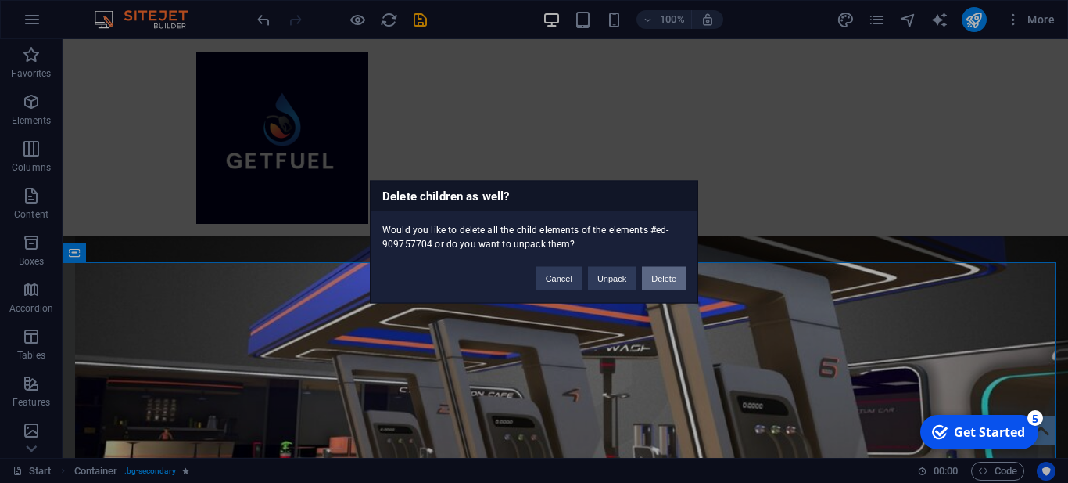
click at [659, 280] on button "Delete" at bounding box center [664, 277] width 44 height 23
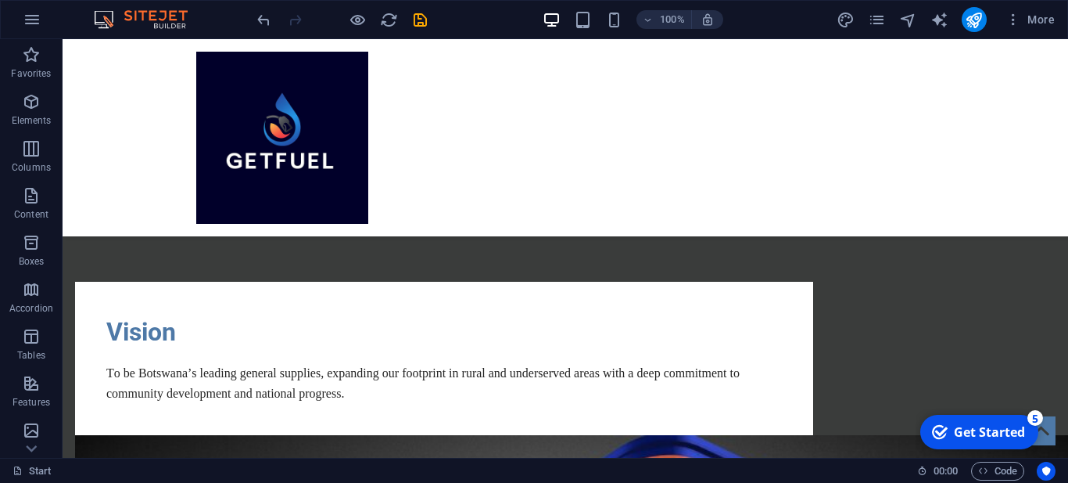
scroll to position [1154, 0]
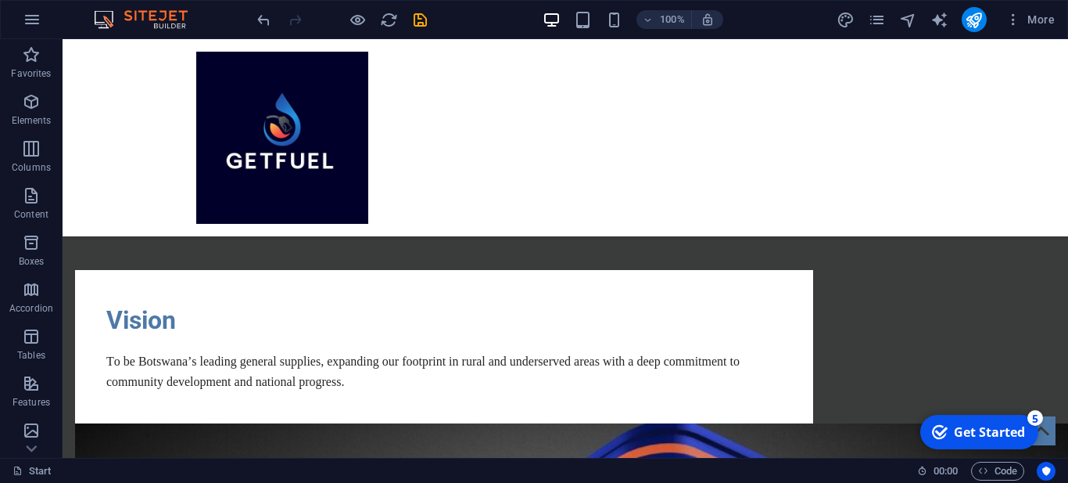
drag, startPoint x: 1062, startPoint y: 224, endPoint x: 637, endPoint y: 253, distance: 426.4
